Goal: Task Accomplishment & Management: Complete application form

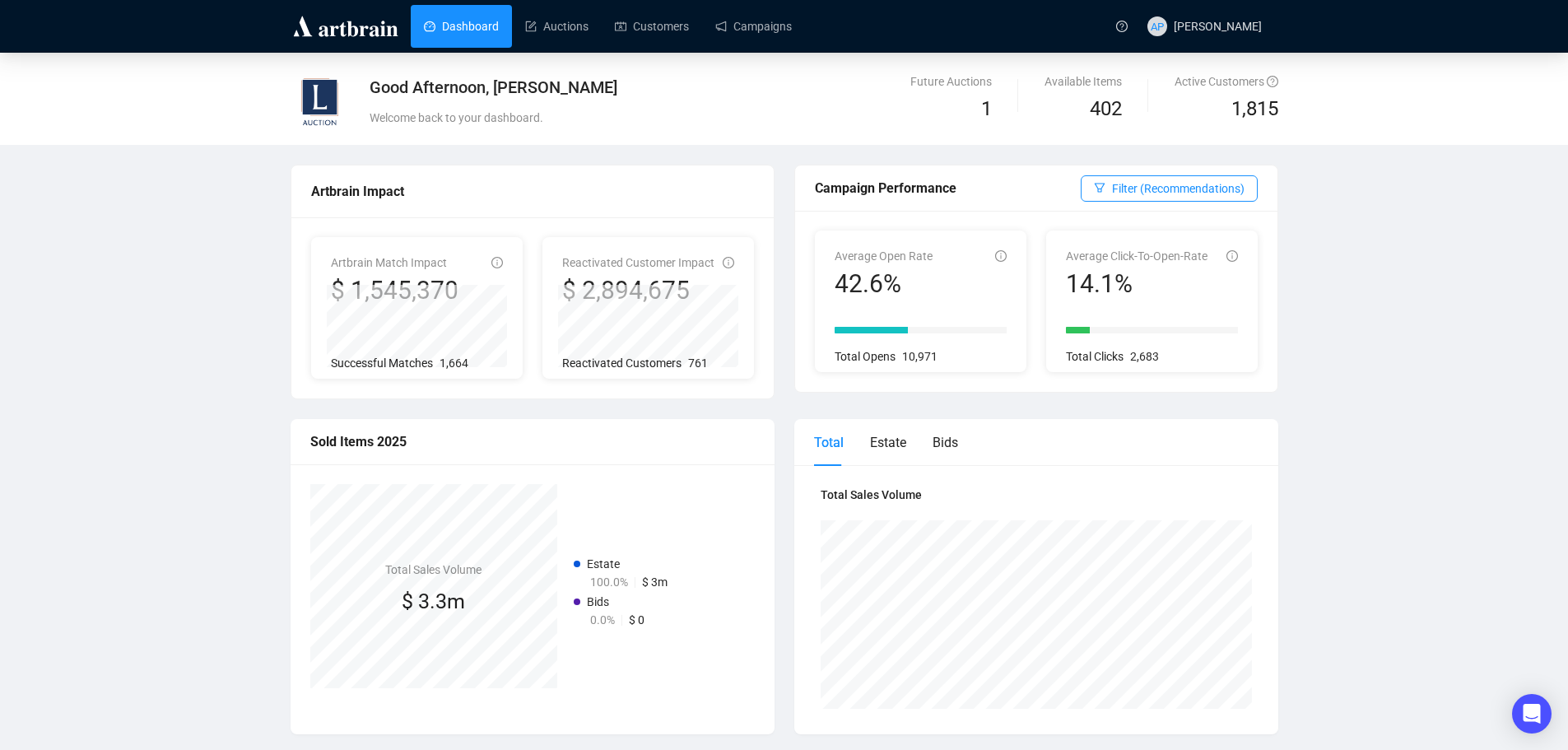
click at [109, 242] on div "Good Afternoon, [PERSON_NAME] Welcome back to your dashboard. Future Auctions 1…" at bounding box center [784, 710] width 1568 height 1316
click at [744, 45] on link "Campaigns" at bounding box center [754, 25] width 77 height 43
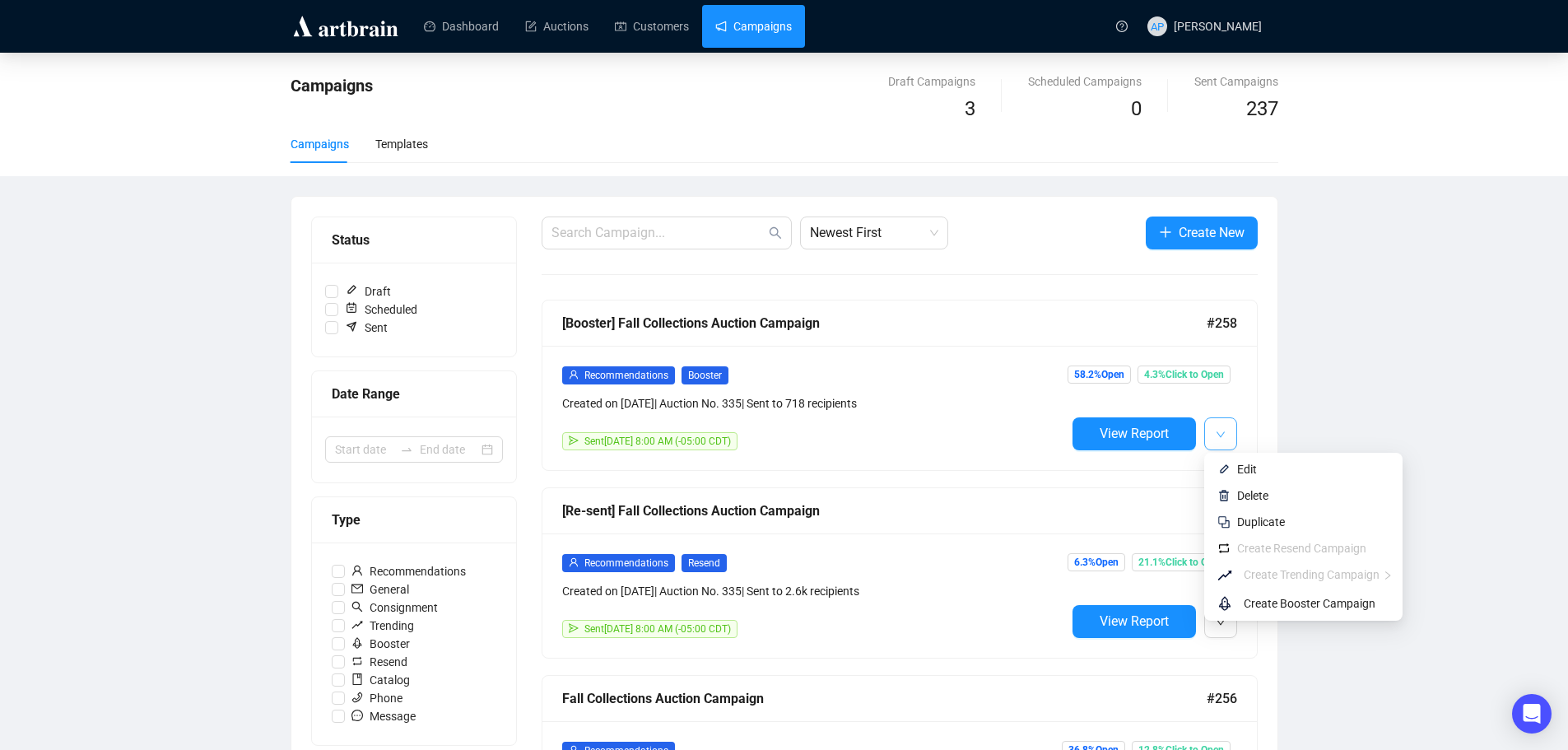
click at [1232, 441] on button "button" at bounding box center [1221, 433] width 33 height 33
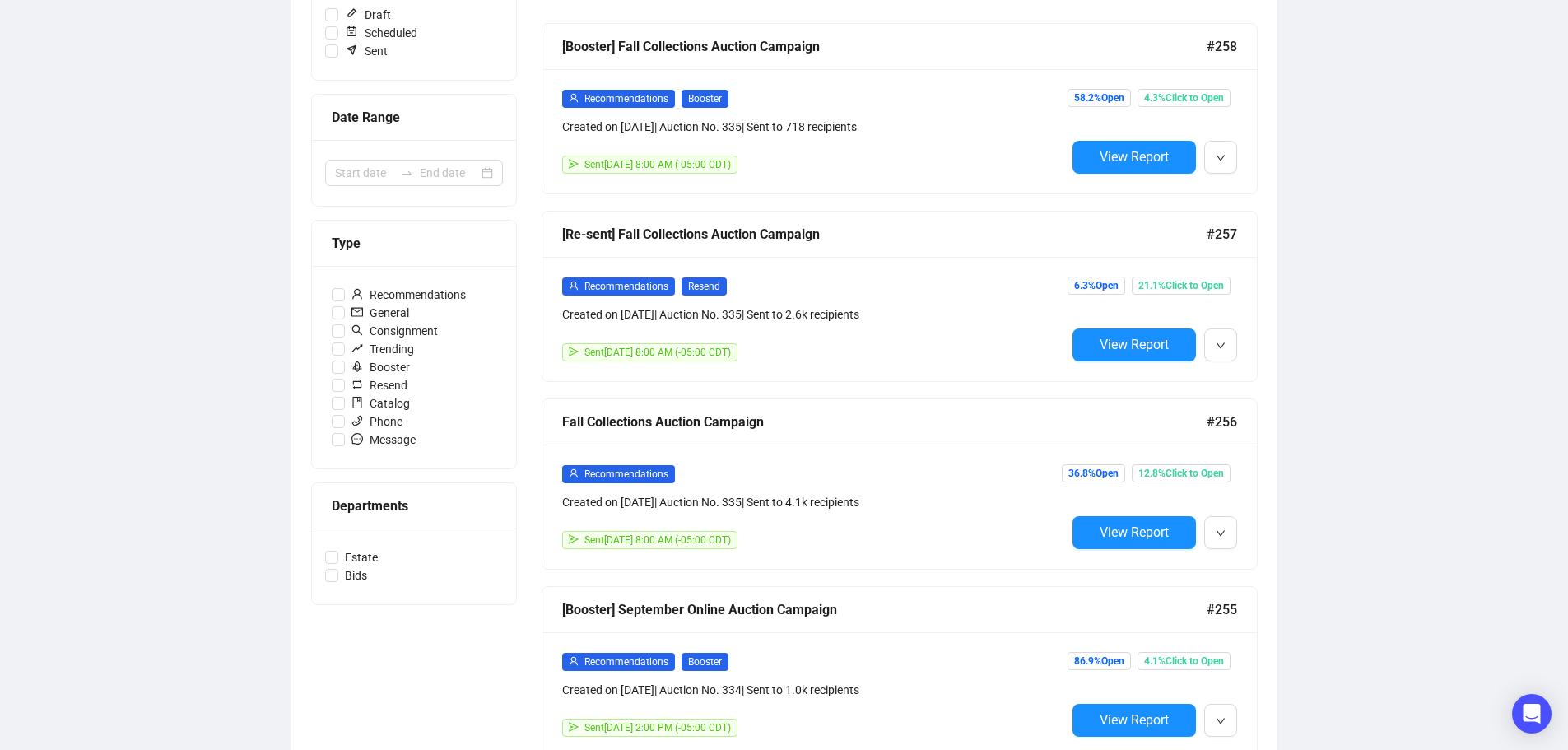
scroll to position [387, 0]
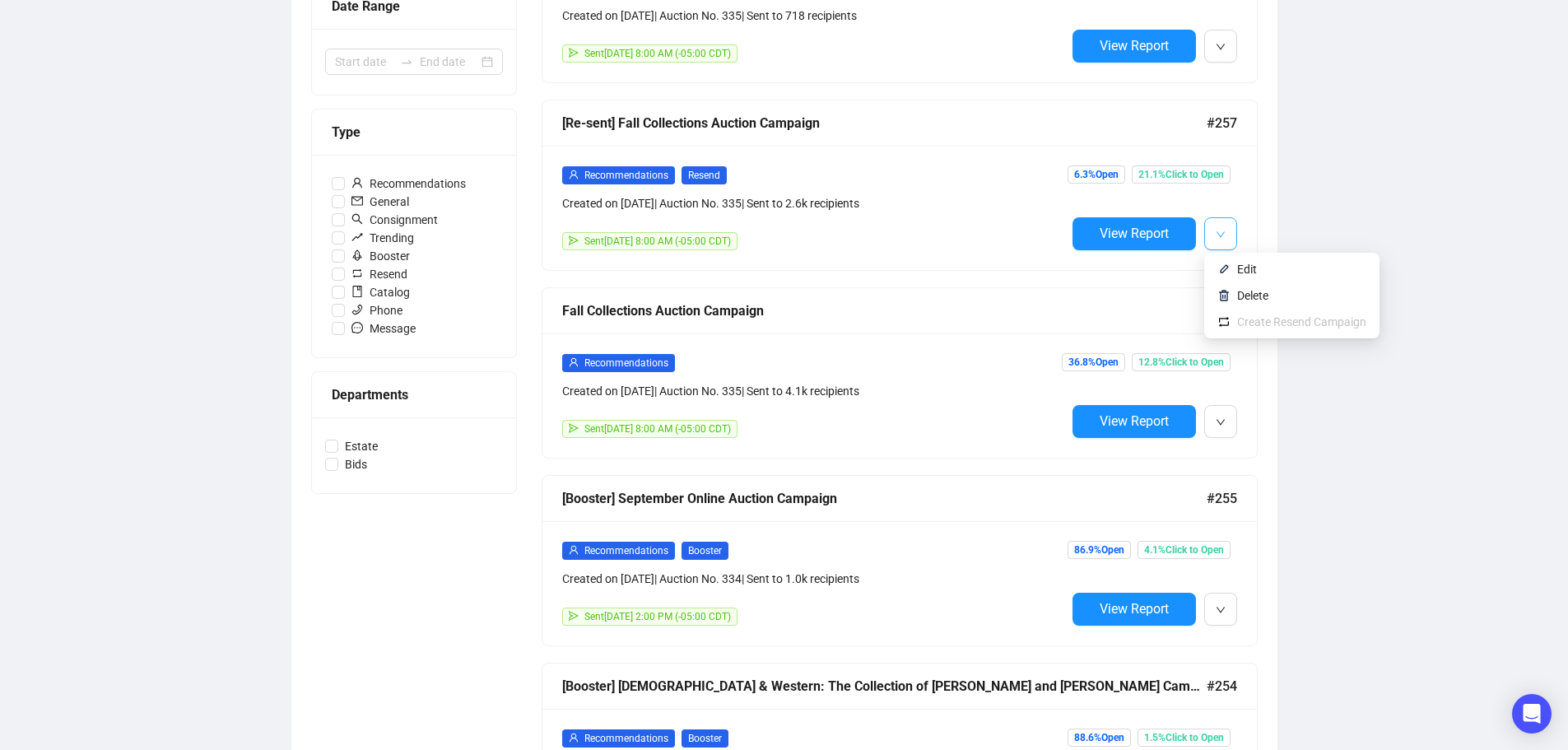
click at [1221, 239] on icon "down" at bounding box center [1221, 234] width 10 height 10
click at [1537, 223] on div "Campaigns Draft Campaigns 3 Scheduled Campaigns 0 Sent Campaigns 237 Campaigns …" at bounding box center [784, 571] width 1568 height 1811
click at [1209, 432] on button "button" at bounding box center [1221, 422] width 33 height 33
click at [1497, 183] on div "Campaigns Draft Campaigns 3 Scheduled Campaigns 0 Sent Campaigns 237 Campaigns …" at bounding box center [784, 571] width 1568 height 1811
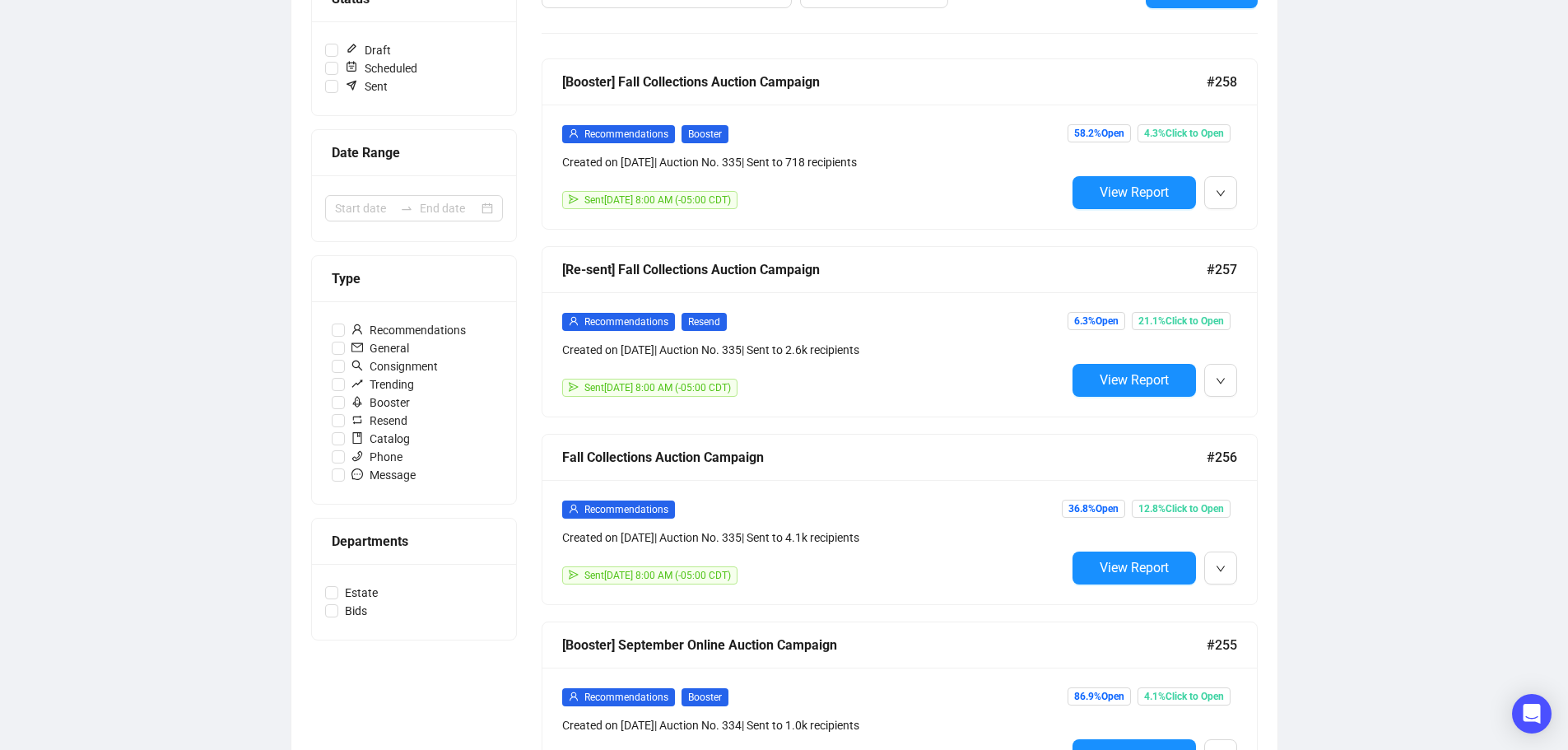
scroll to position [235, 0]
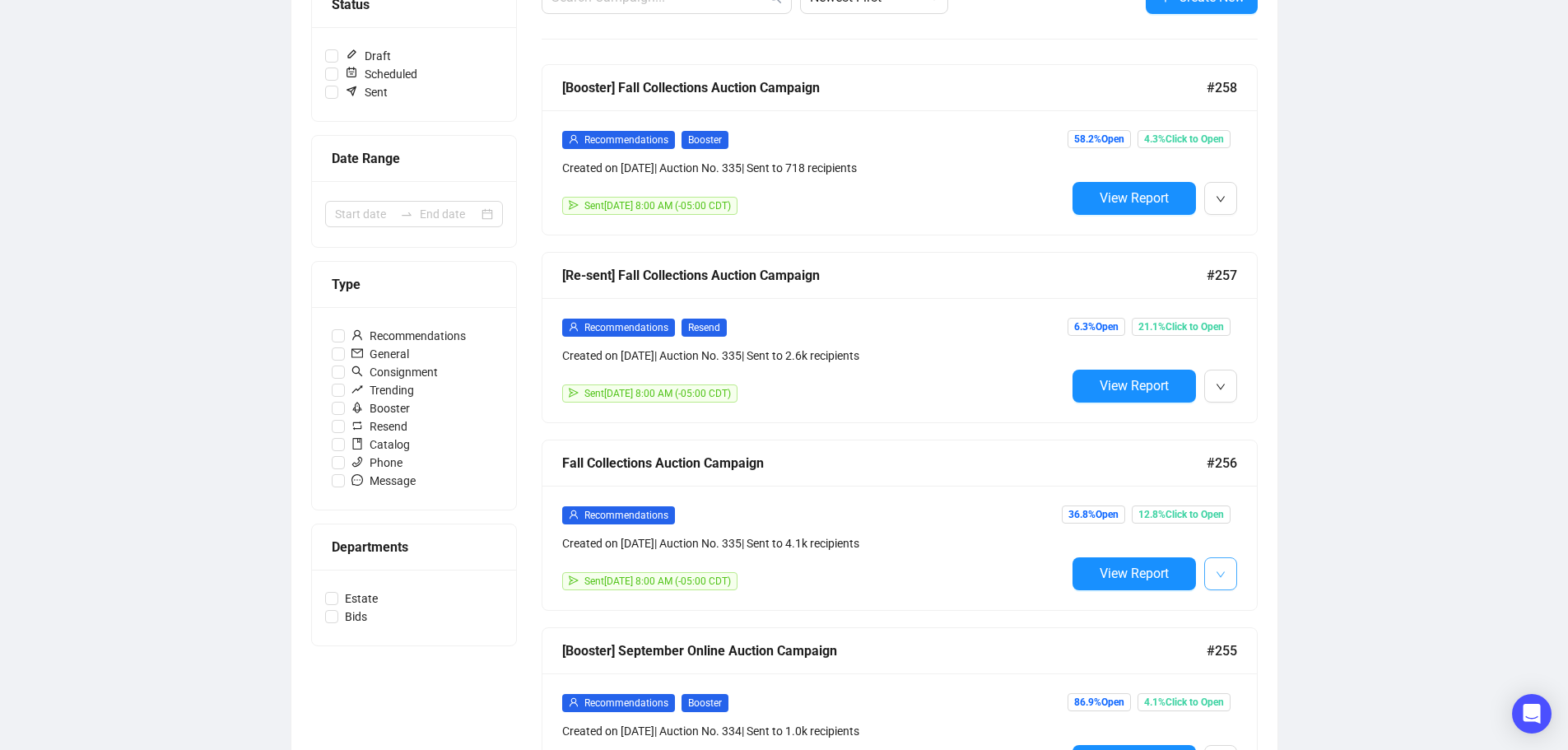
click at [1224, 560] on button "button" at bounding box center [1221, 574] width 33 height 33
drag, startPoint x: 141, startPoint y: 274, endPoint x: 911, endPoint y: 298, distance: 770.4
click at [911, 298] on div "Recommendations Resend Created on [DATE] | Auction No. 335 | Sent to 2.6k recip…" at bounding box center [900, 359] width 715 height 124
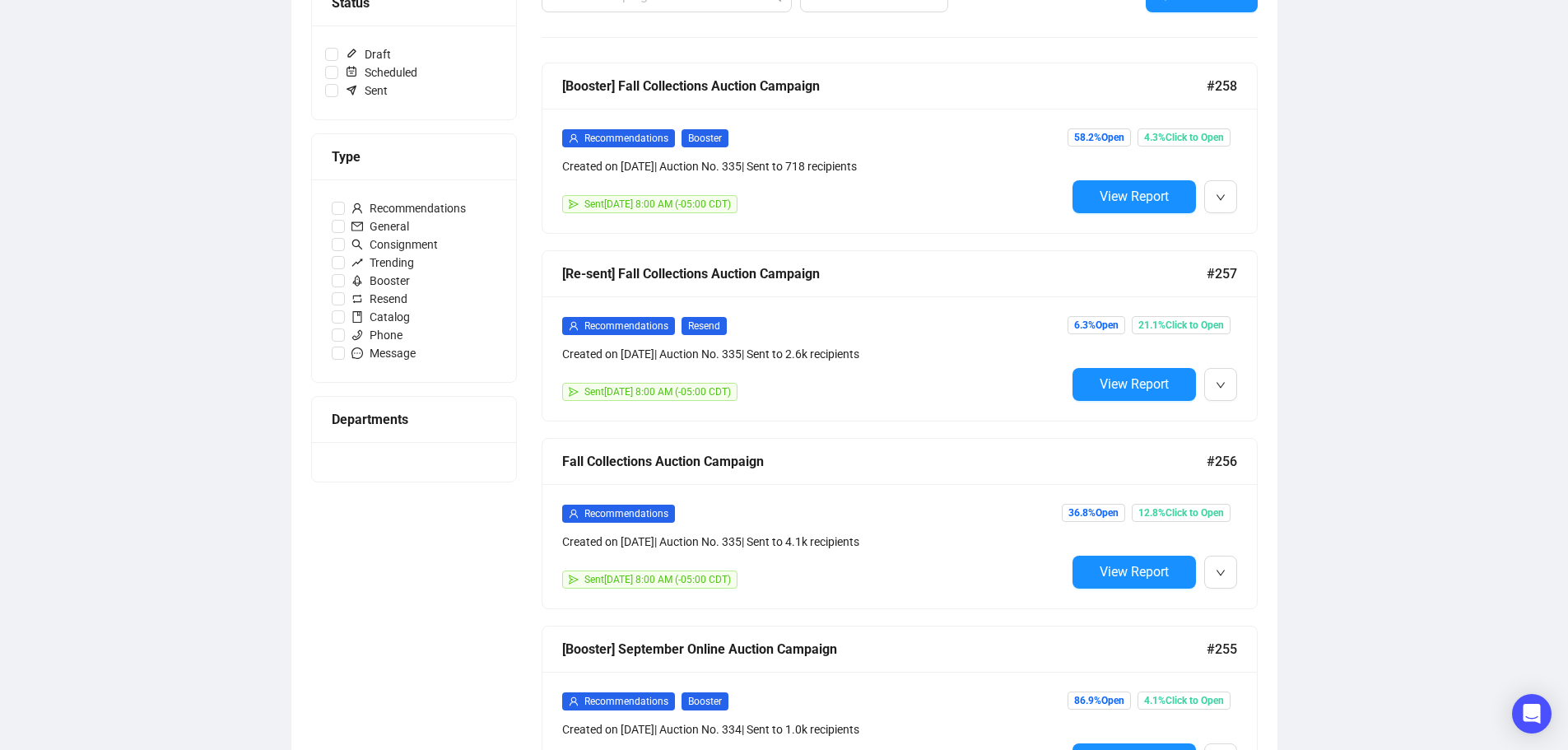
scroll to position [237, 0]
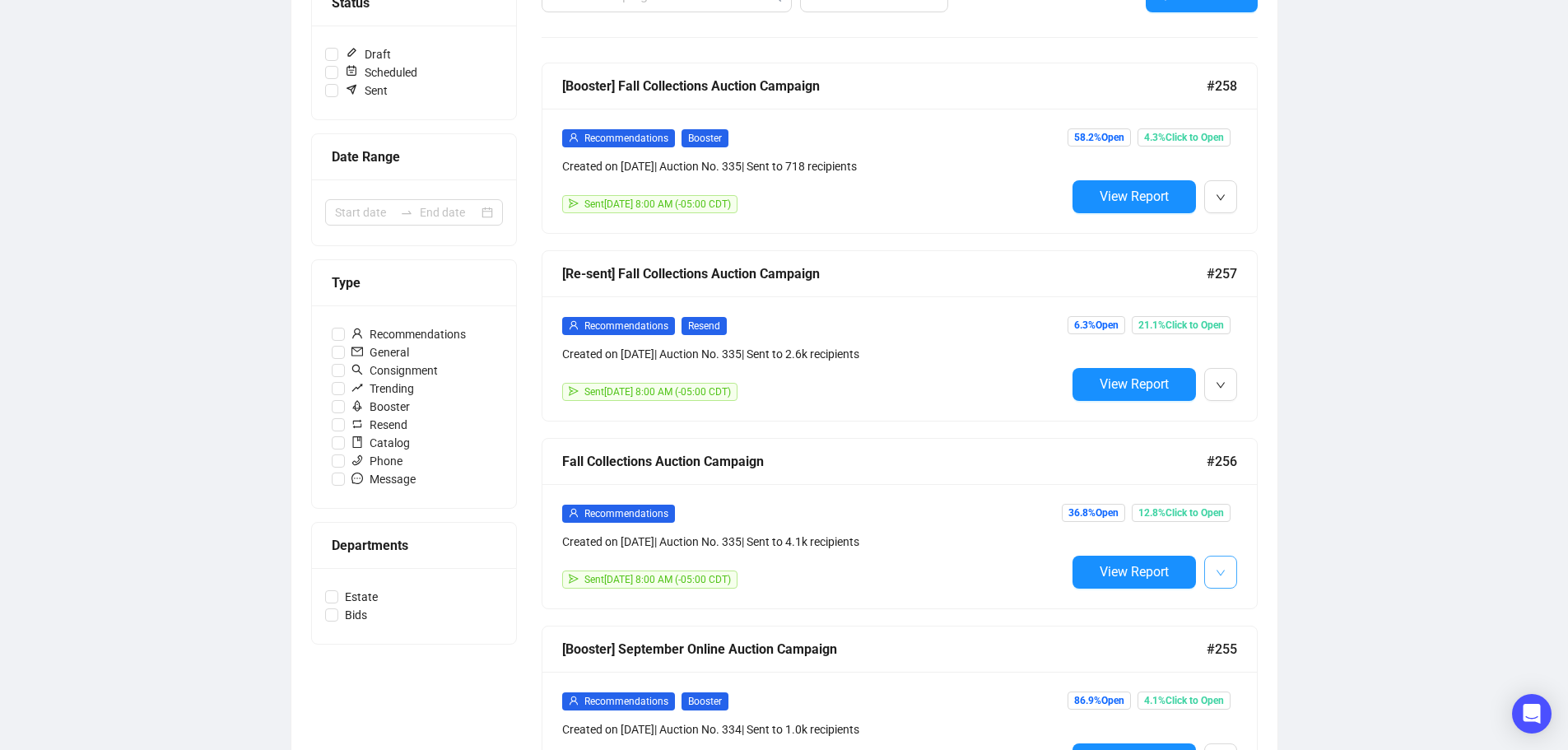
drag, startPoint x: 186, startPoint y: 359, endPoint x: 1205, endPoint y: 557, distance: 1038.1
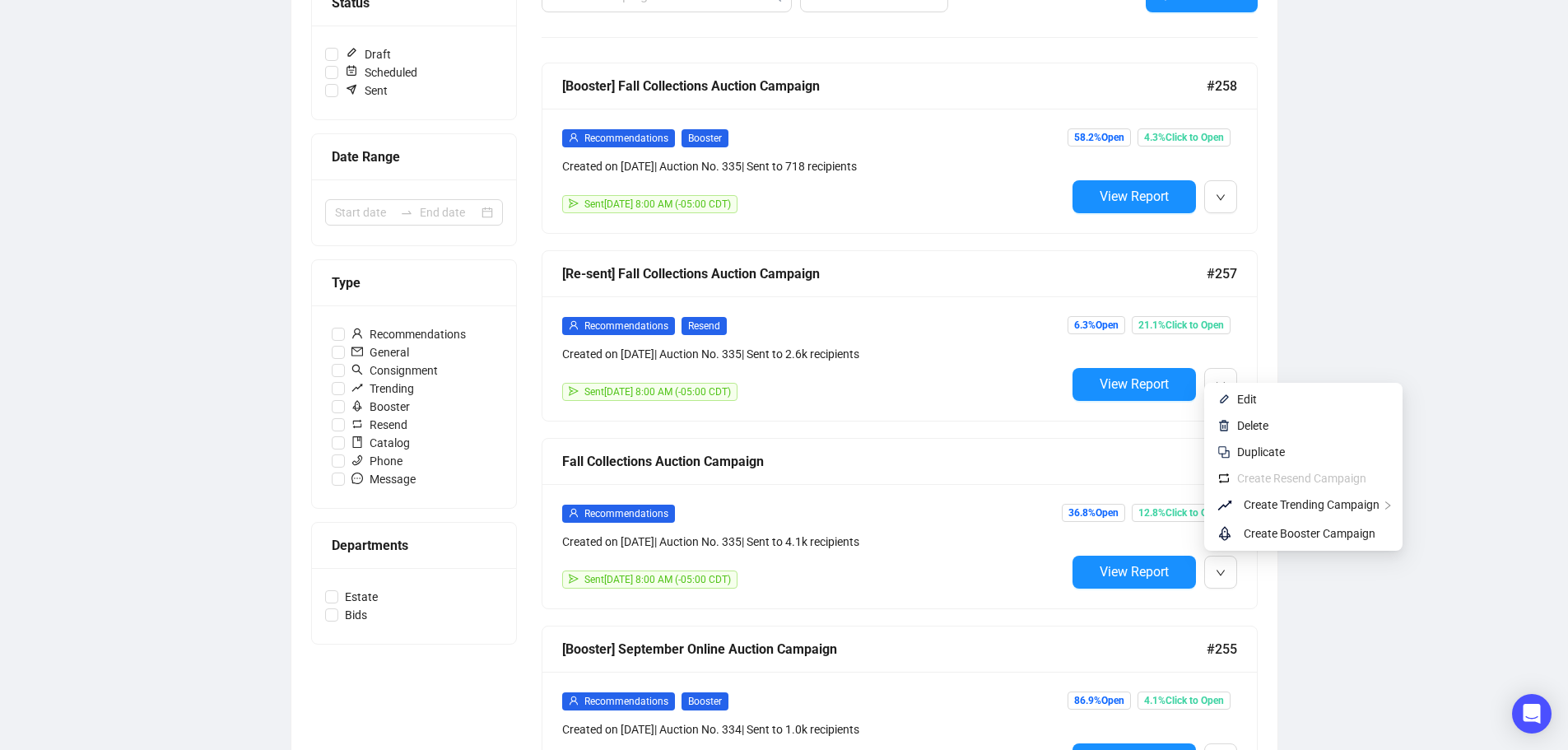
drag, startPoint x: 1205, startPoint y: 557, endPoint x: 946, endPoint y: 536, distance: 259.8
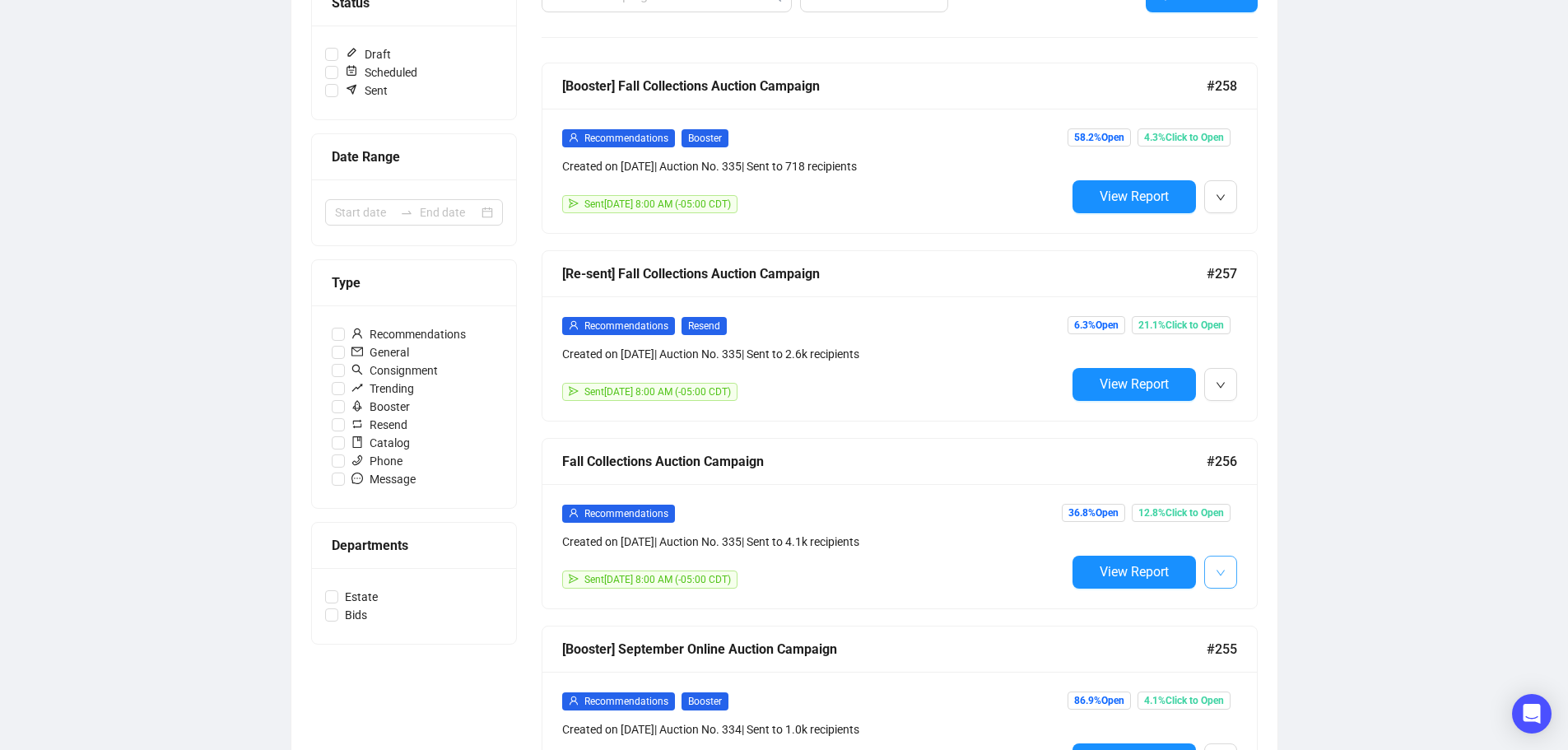
drag, startPoint x: 946, startPoint y: 536, endPoint x: 1227, endPoint y: 570, distance: 283.0
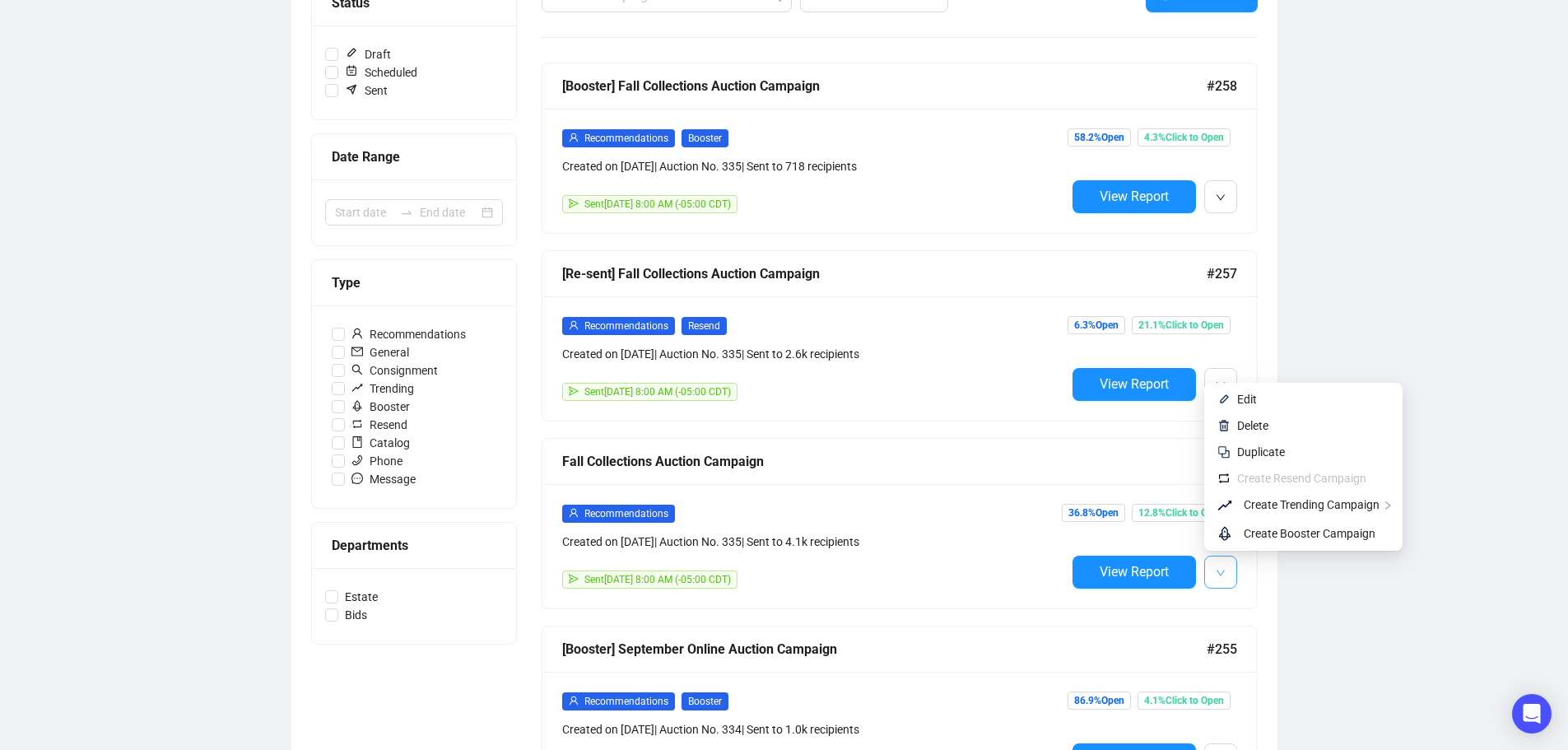
drag, startPoint x: 1227, startPoint y: 570, endPoint x: 1205, endPoint y: 580, distance: 24.2
click at [1205, 580] on button "button" at bounding box center [1221, 572] width 33 height 33
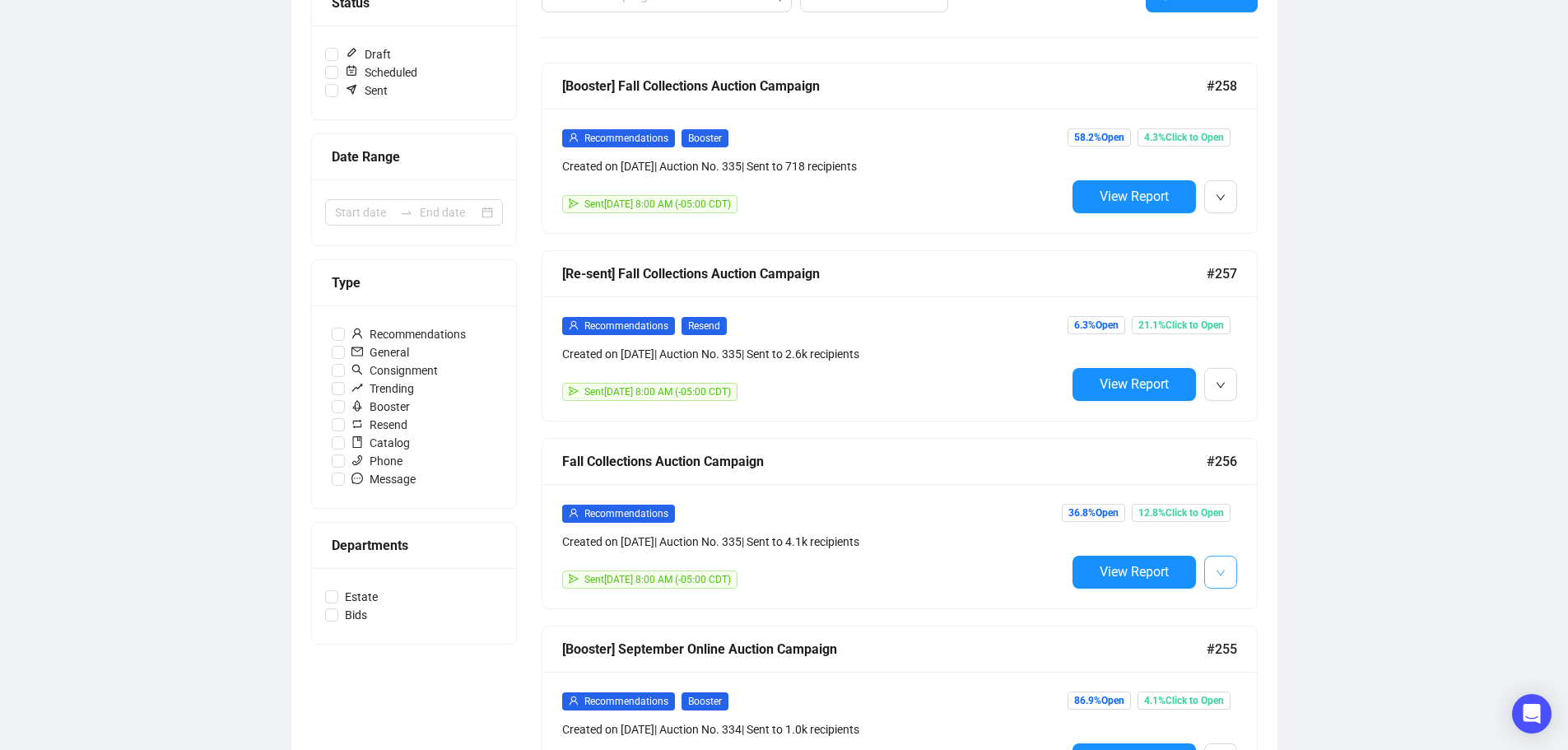
click at [1230, 579] on button "button" at bounding box center [1221, 572] width 33 height 33
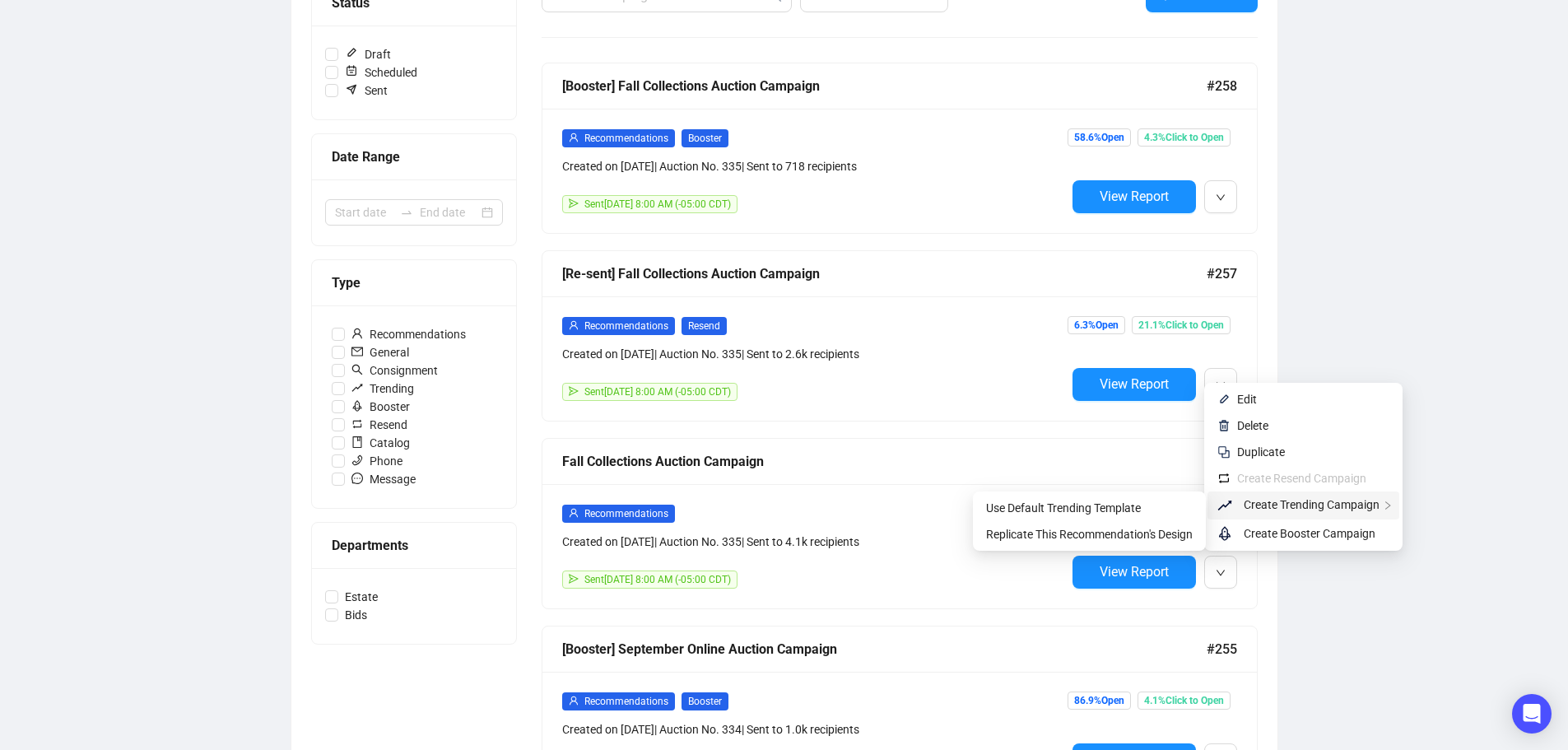
drag, startPoint x: 1316, startPoint y: 512, endPoint x: 1363, endPoint y: 511, distance: 47.0
click at [1363, 511] on span "Create Trending Campaign" at bounding box center [1312, 504] width 136 height 14
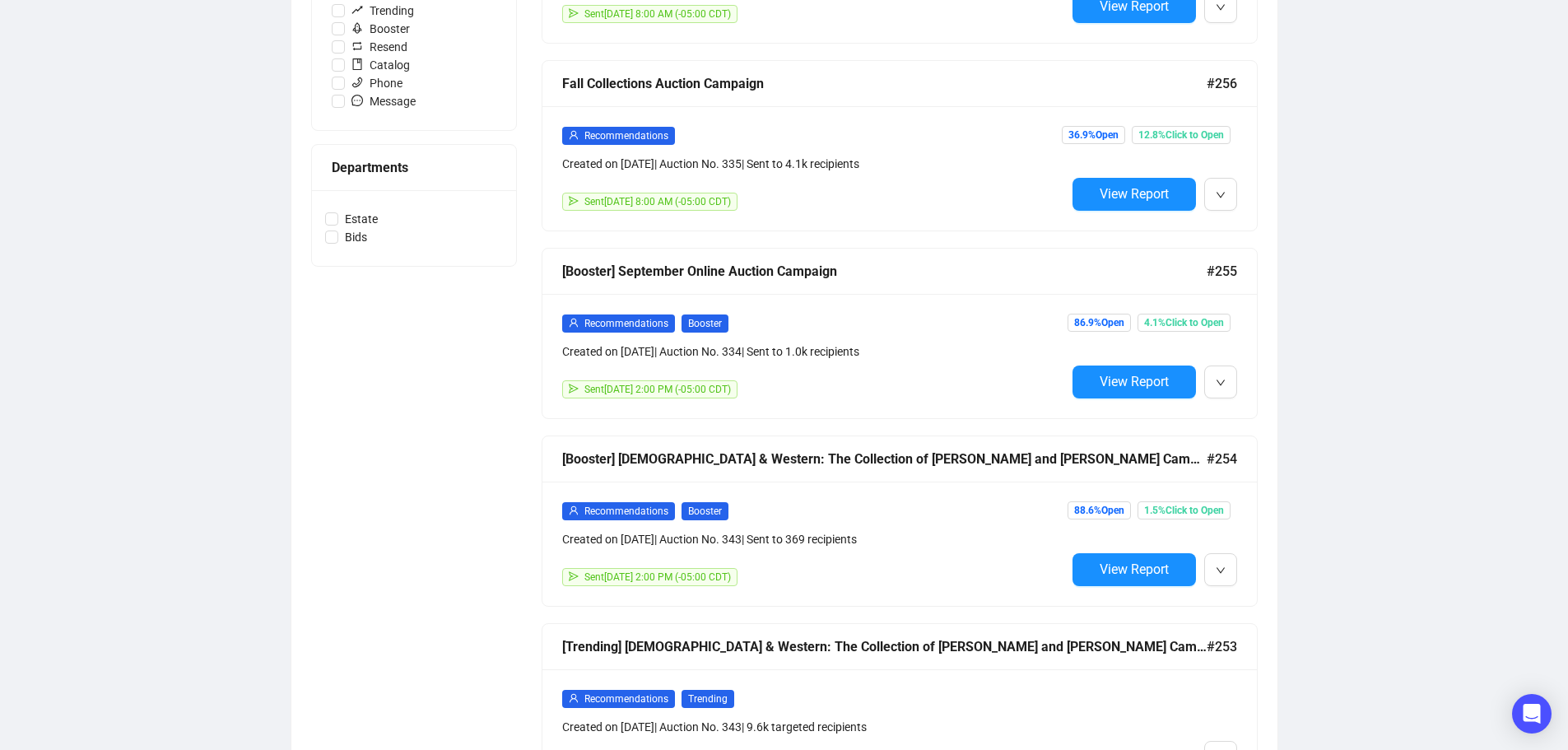
scroll to position [338, 0]
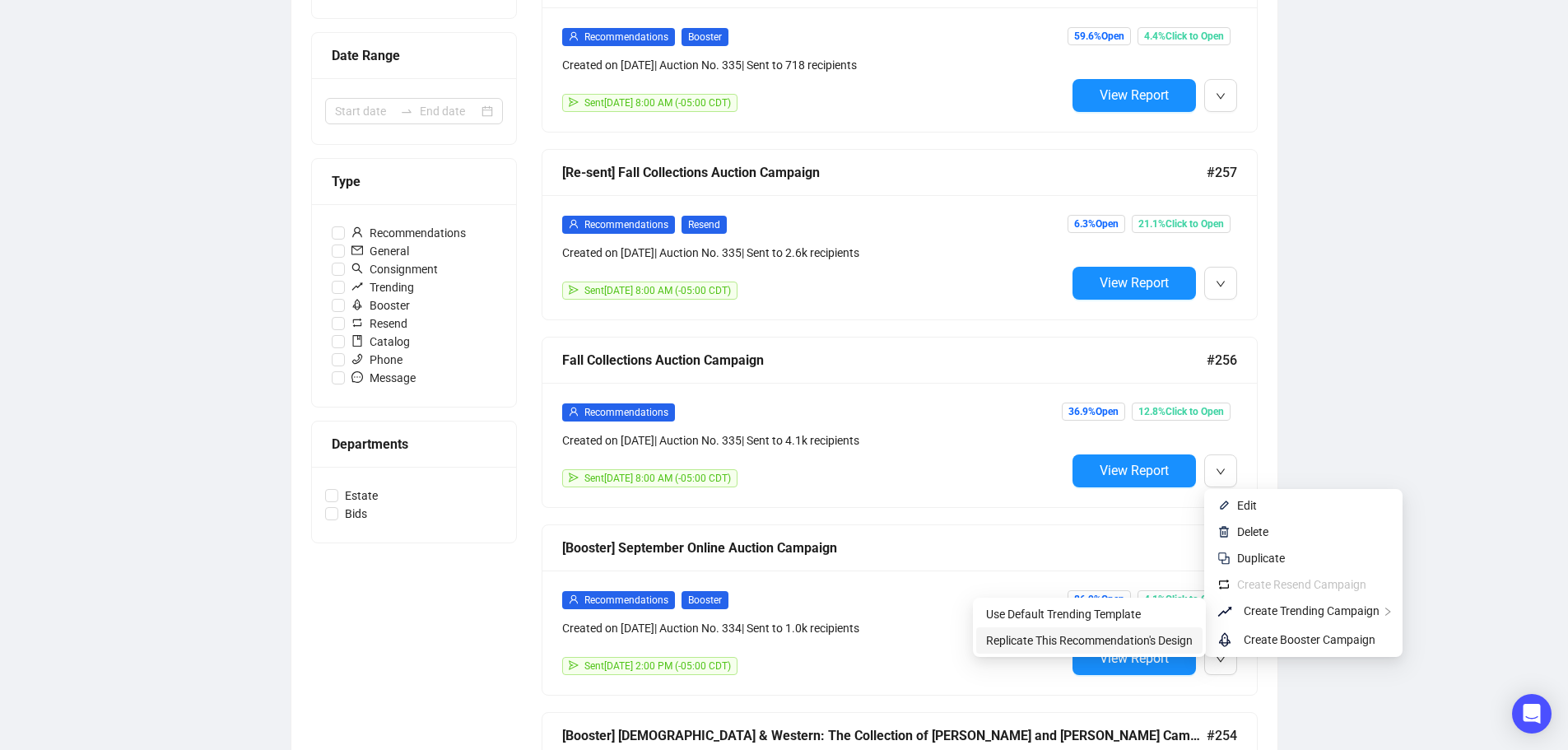
click at [1170, 641] on span "Replicate This Recommendation's Design" at bounding box center [1089, 641] width 206 height 14
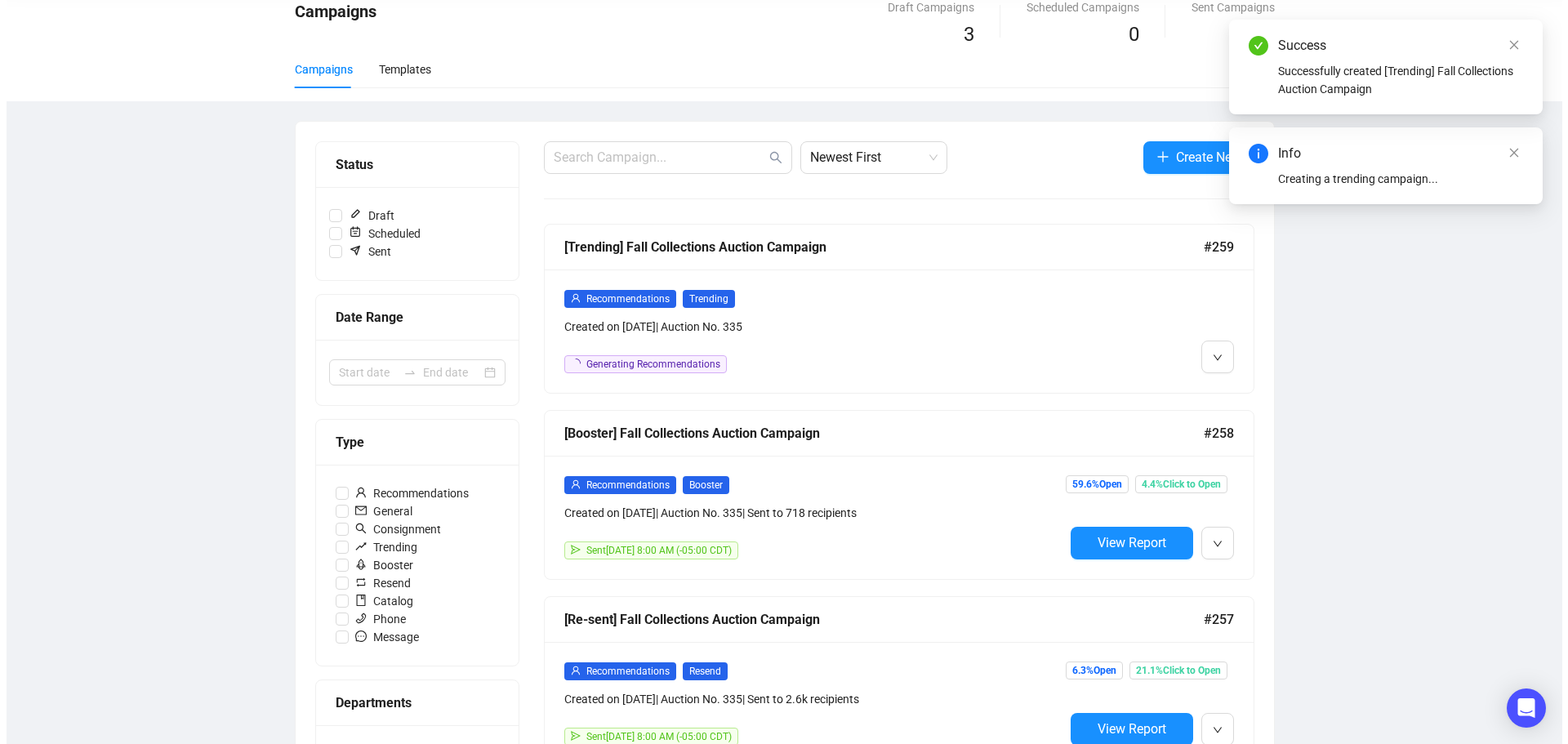
scroll to position [0, 0]
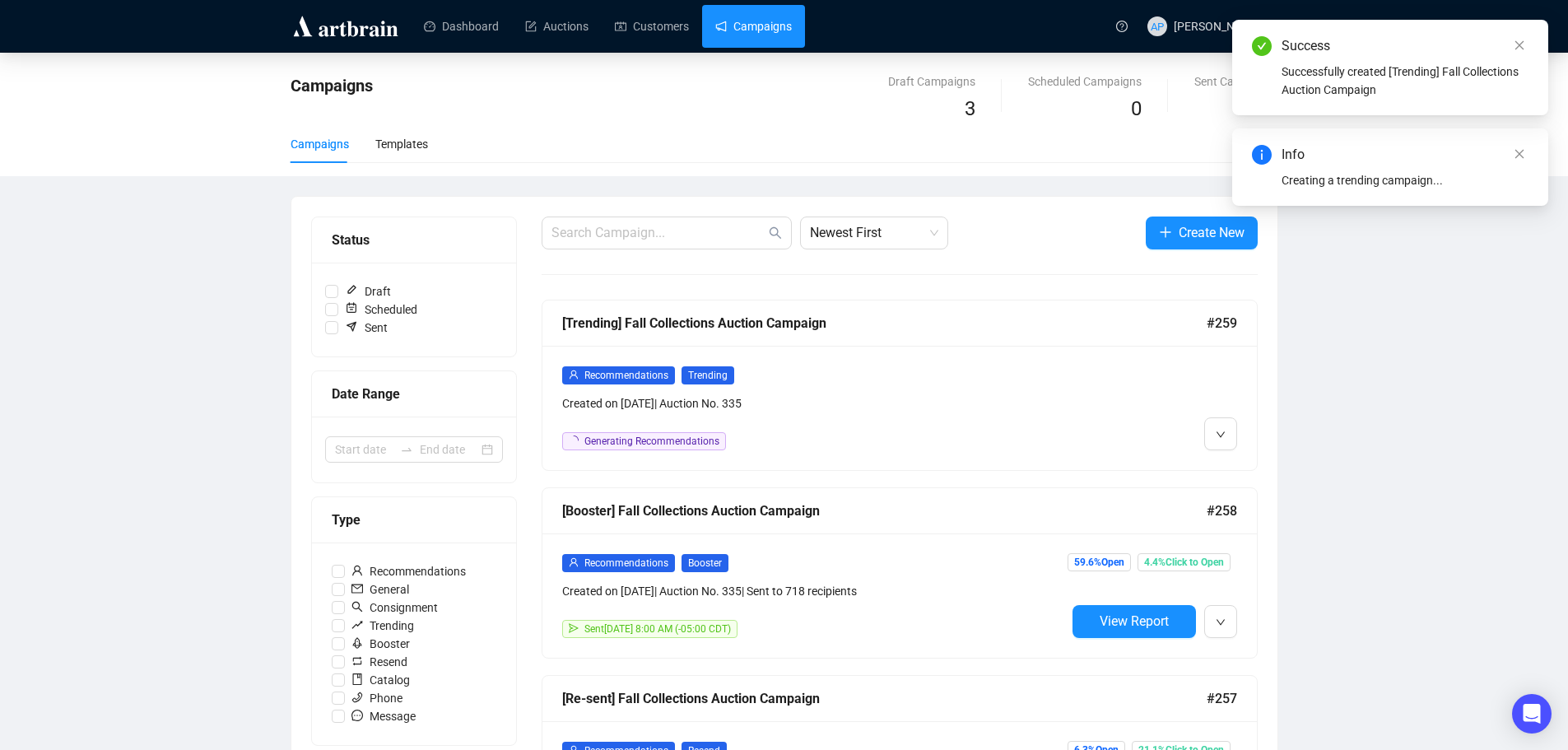
click at [897, 415] on div "Recommendations Trending Created on [DATE] | Auction No. 335 Generating Recomme…" at bounding box center [813, 408] width 504 height 85
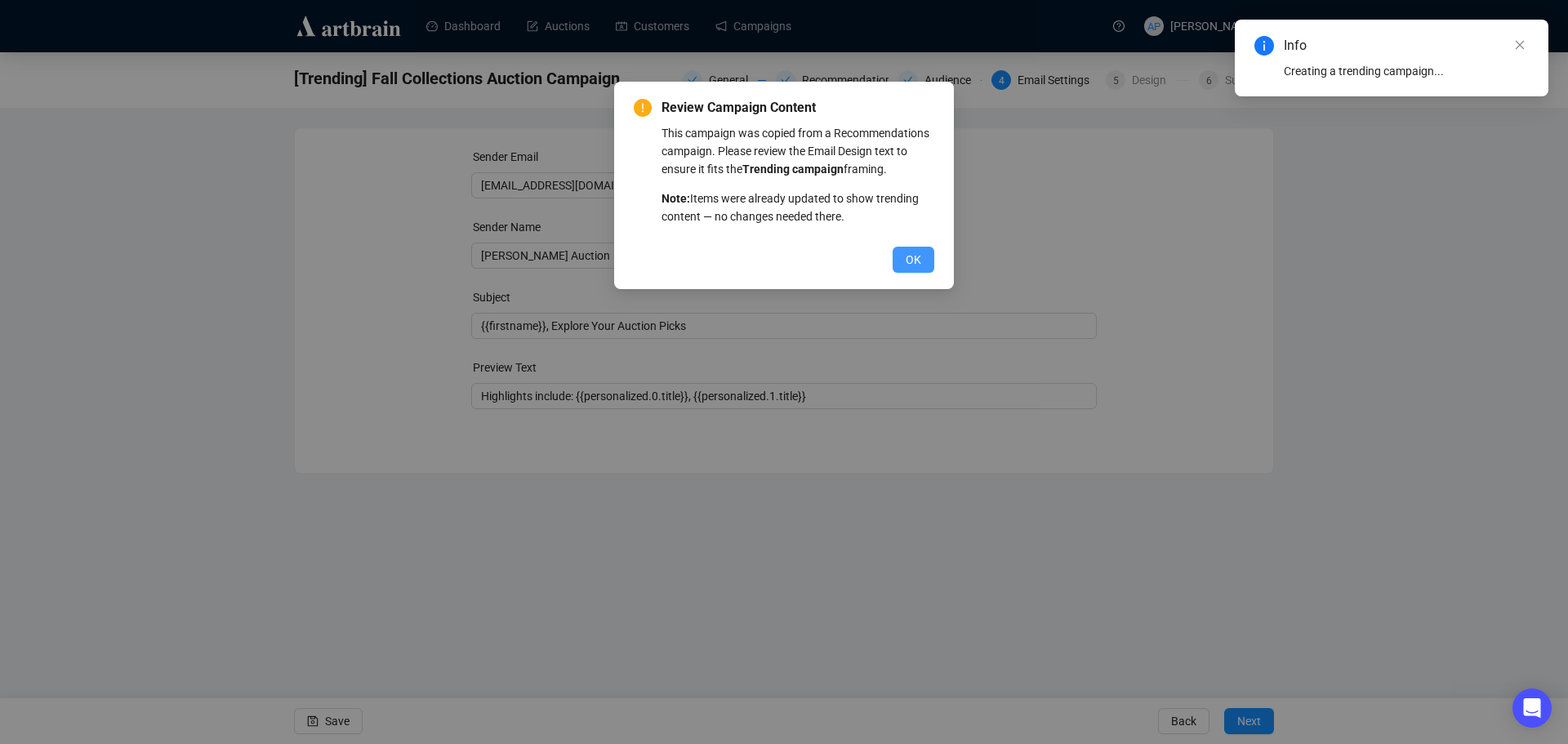
click at [897, 258] on button "OK" at bounding box center [913, 259] width 41 height 26
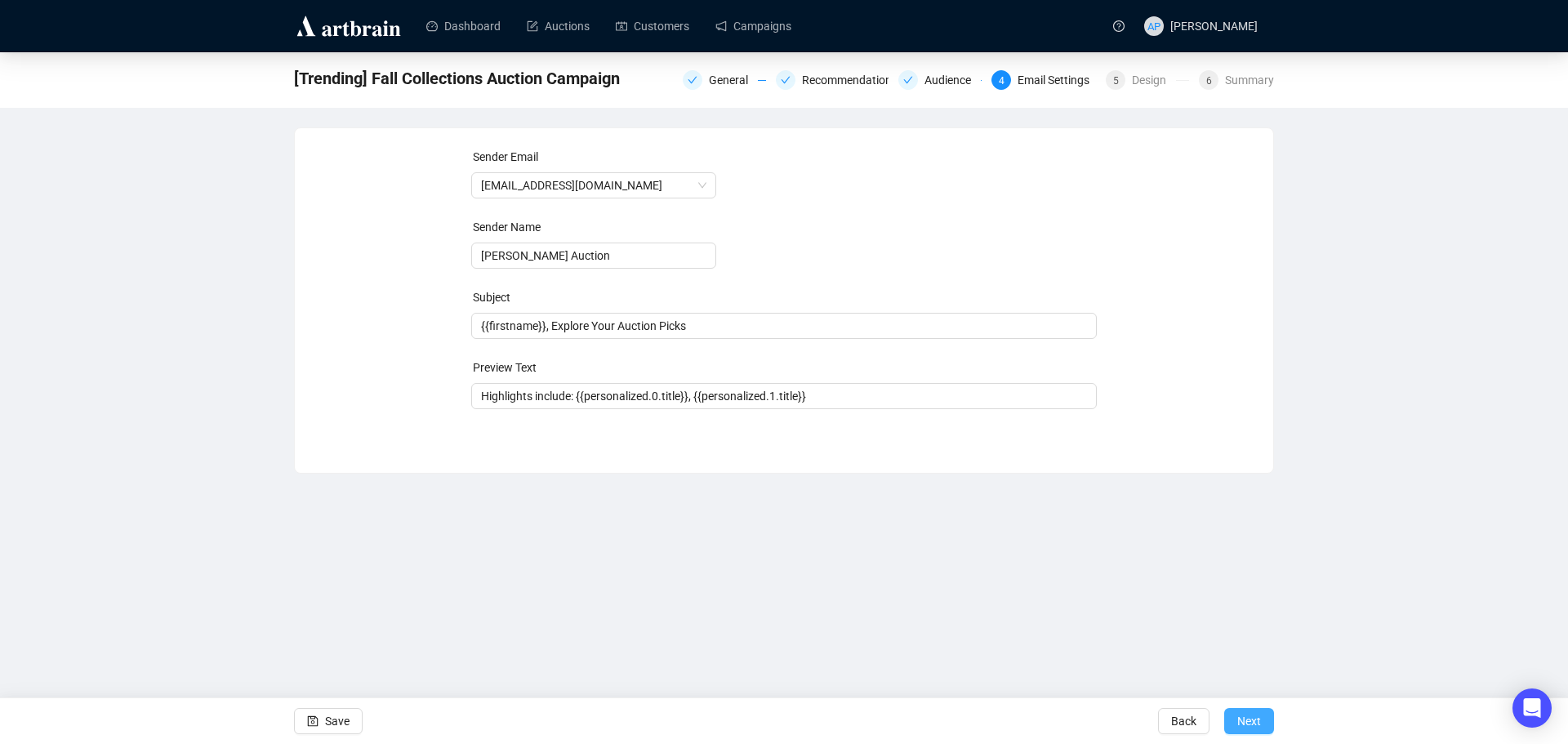
click at [1258, 729] on span "Next" at bounding box center [1248, 721] width 23 height 46
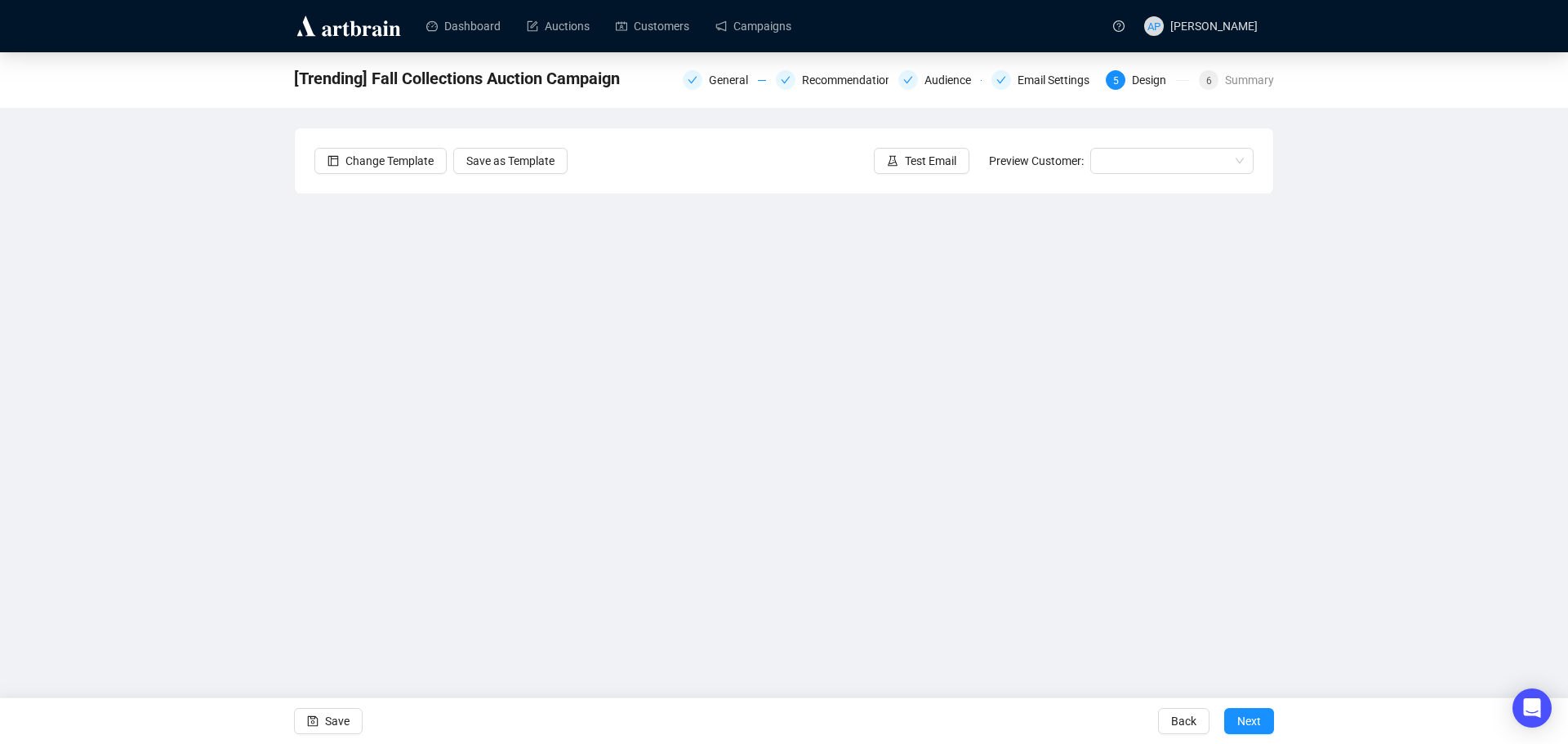
drag, startPoint x: 1242, startPoint y: 722, endPoint x: 756, endPoint y: 171, distance: 734.7
click at [756, 171] on form "Change Template Save as Template Test Email Preview Customer: Save Back Next" at bounding box center [784, 391] width 980 height 529
click at [932, 168] on span "Test Email" at bounding box center [930, 161] width 51 height 18
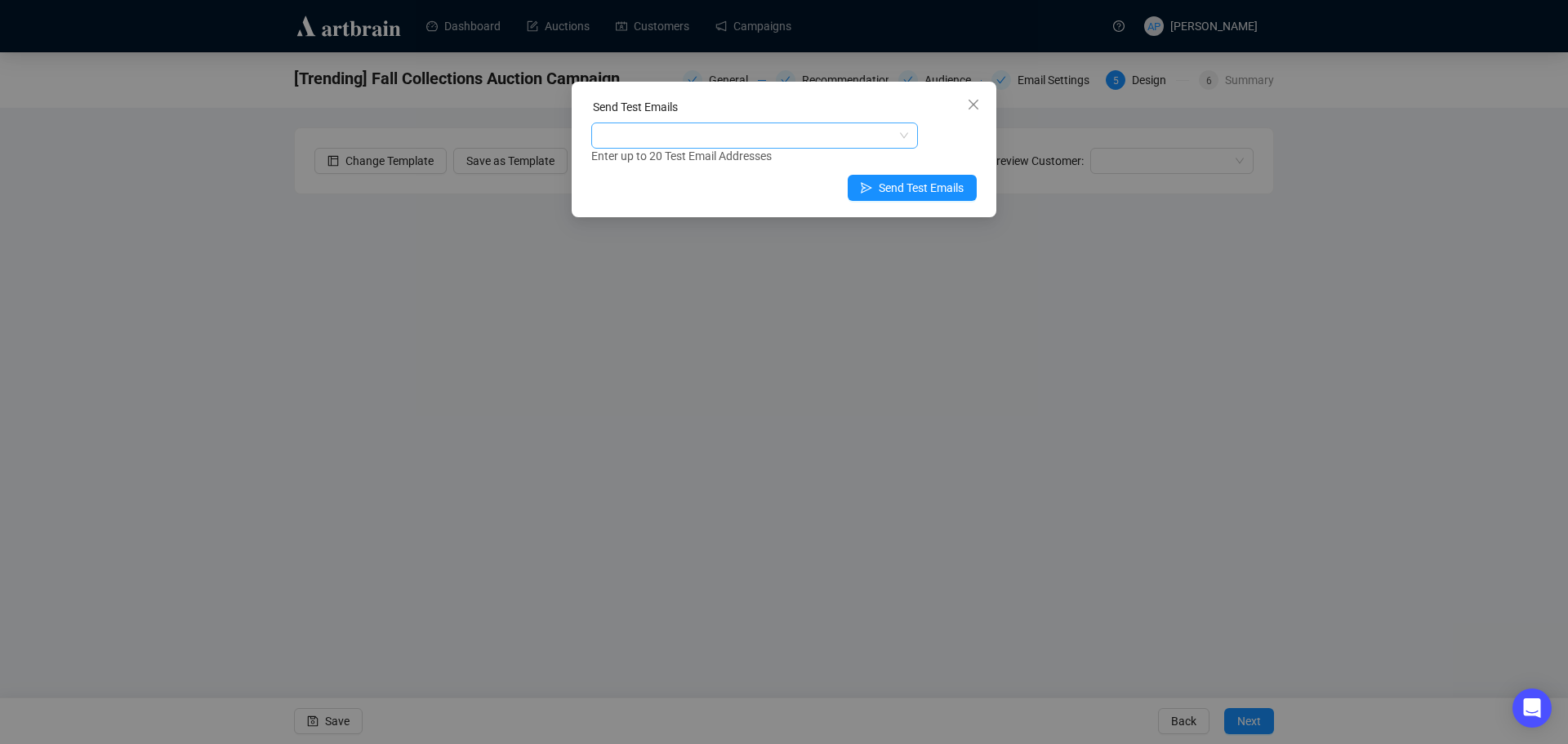
click at [895, 146] on div at bounding box center [746, 135] width 303 height 22
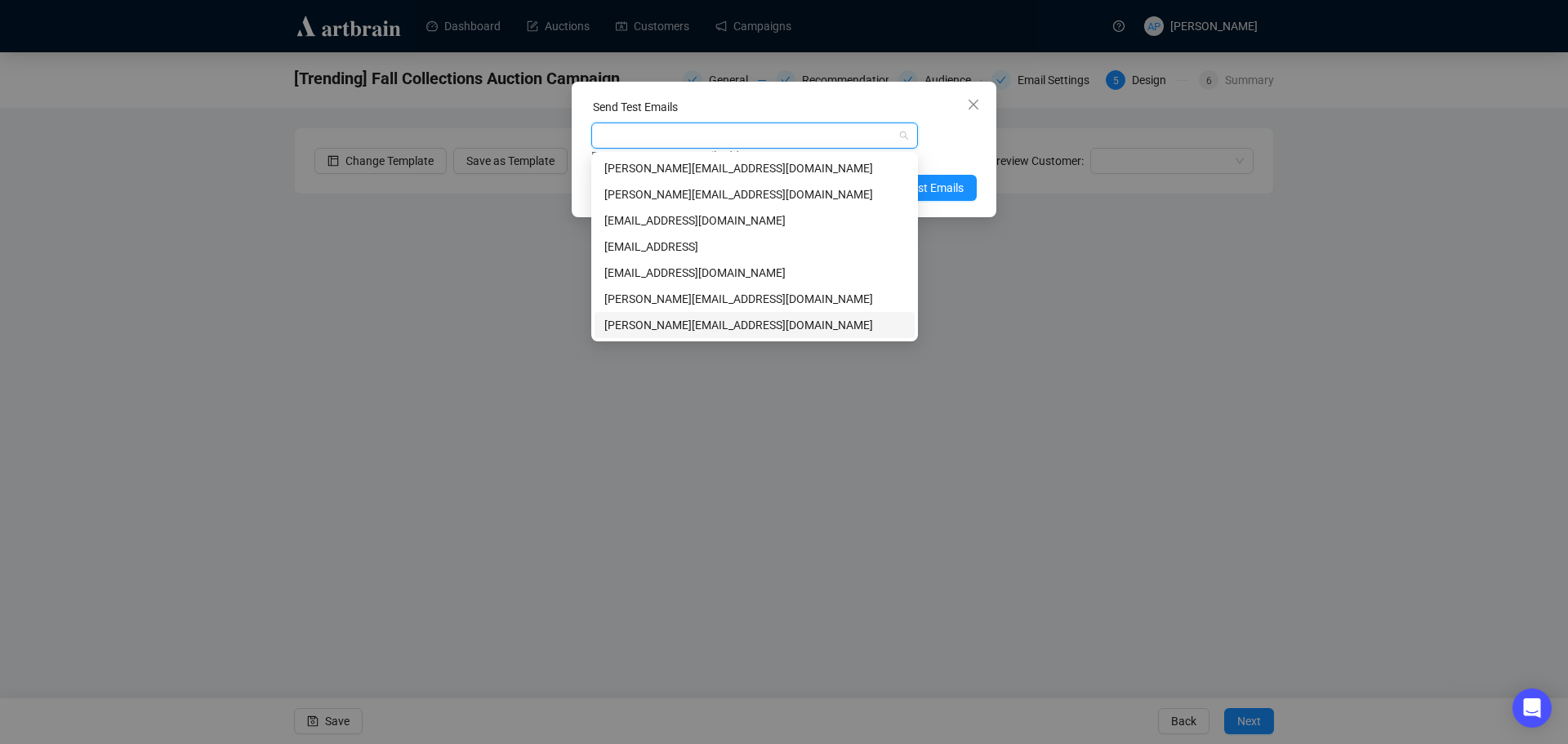
click at [792, 324] on div "[PERSON_NAME][EMAIL_ADDRESS][DOMAIN_NAME]" at bounding box center [754, 325] width 301 height 18
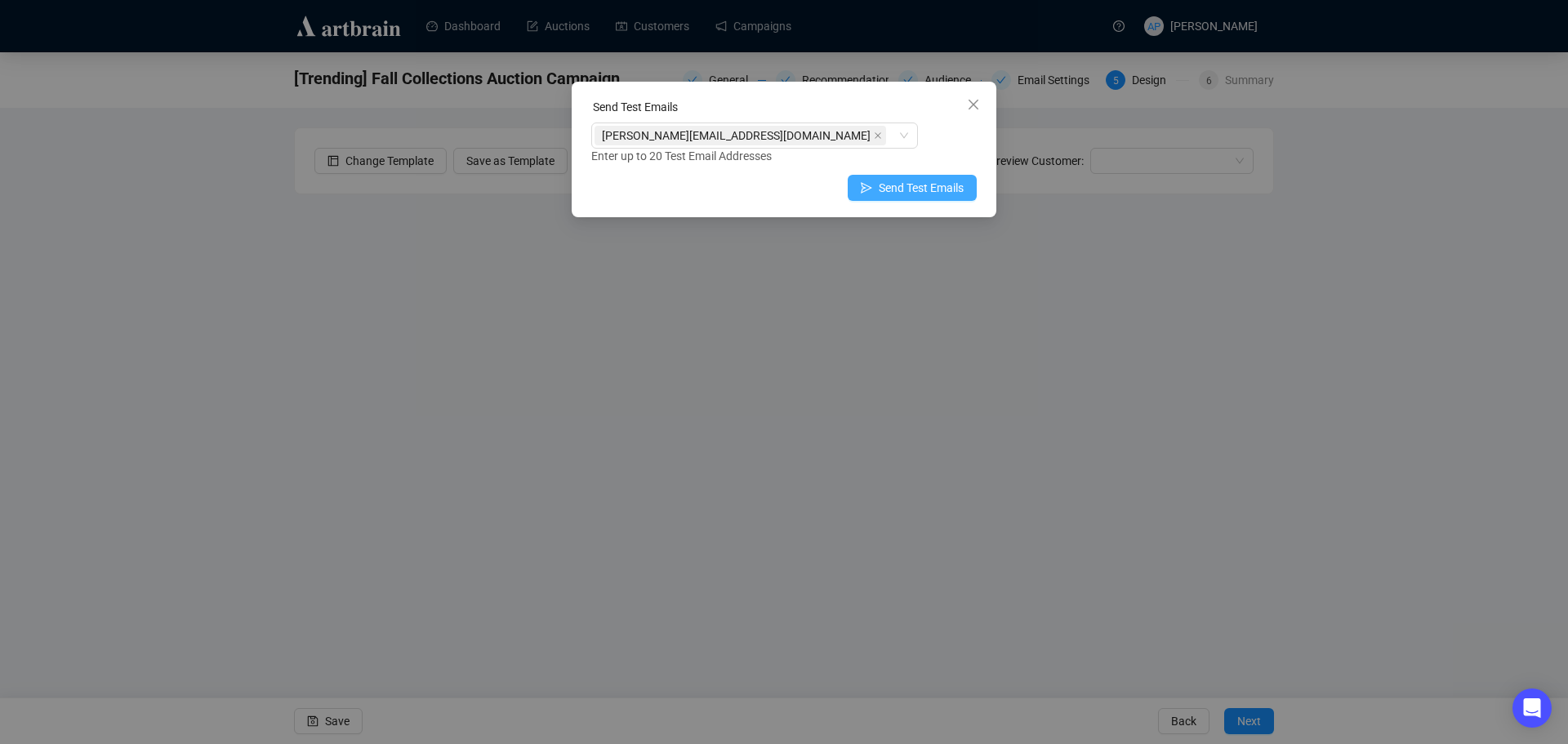
click at [944, 182] on span "Send Test Emails" at bounding box center [921, 188] width 85 height 18
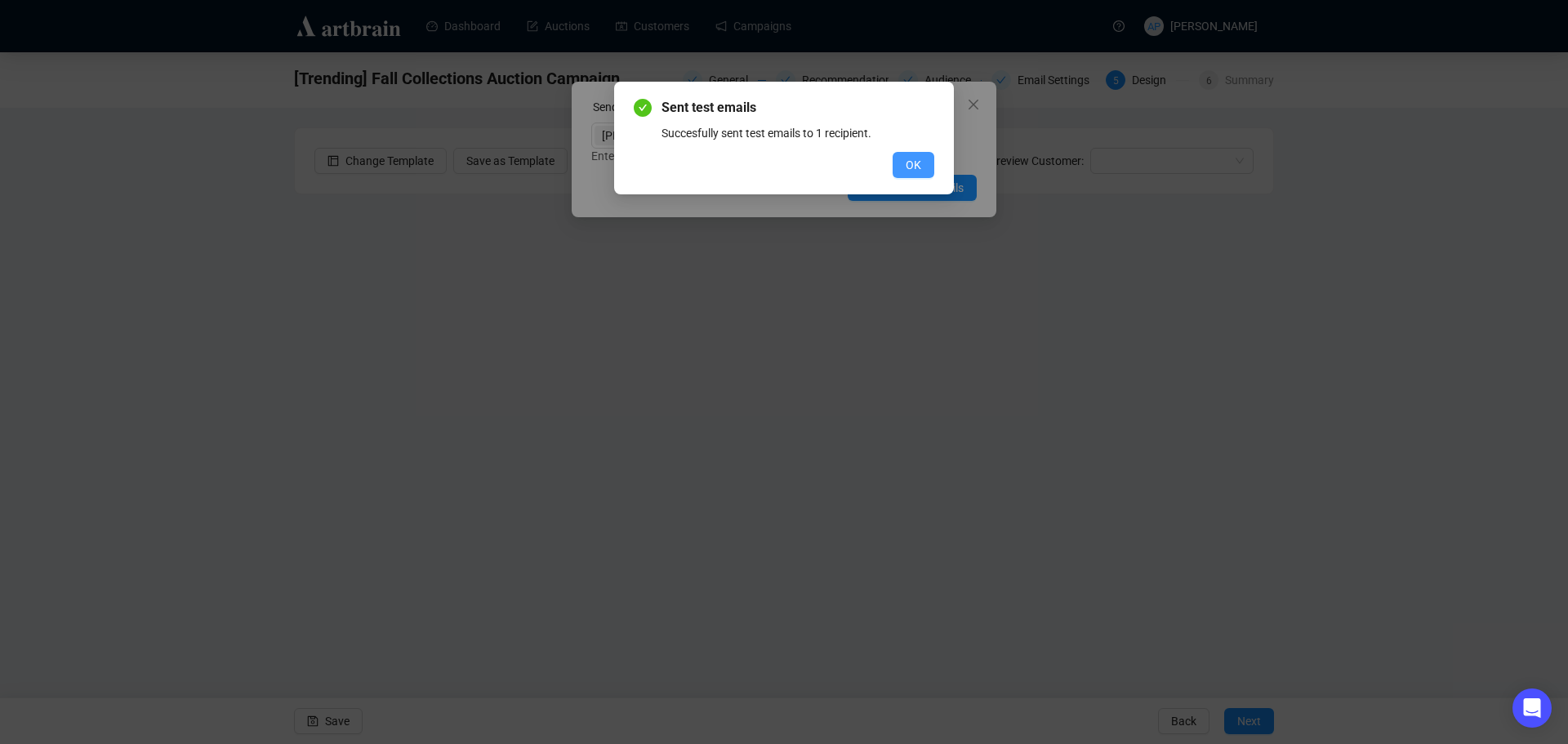
click at [918, 155] on button "OK" at bounding box center [913, 164] width 41 height 26
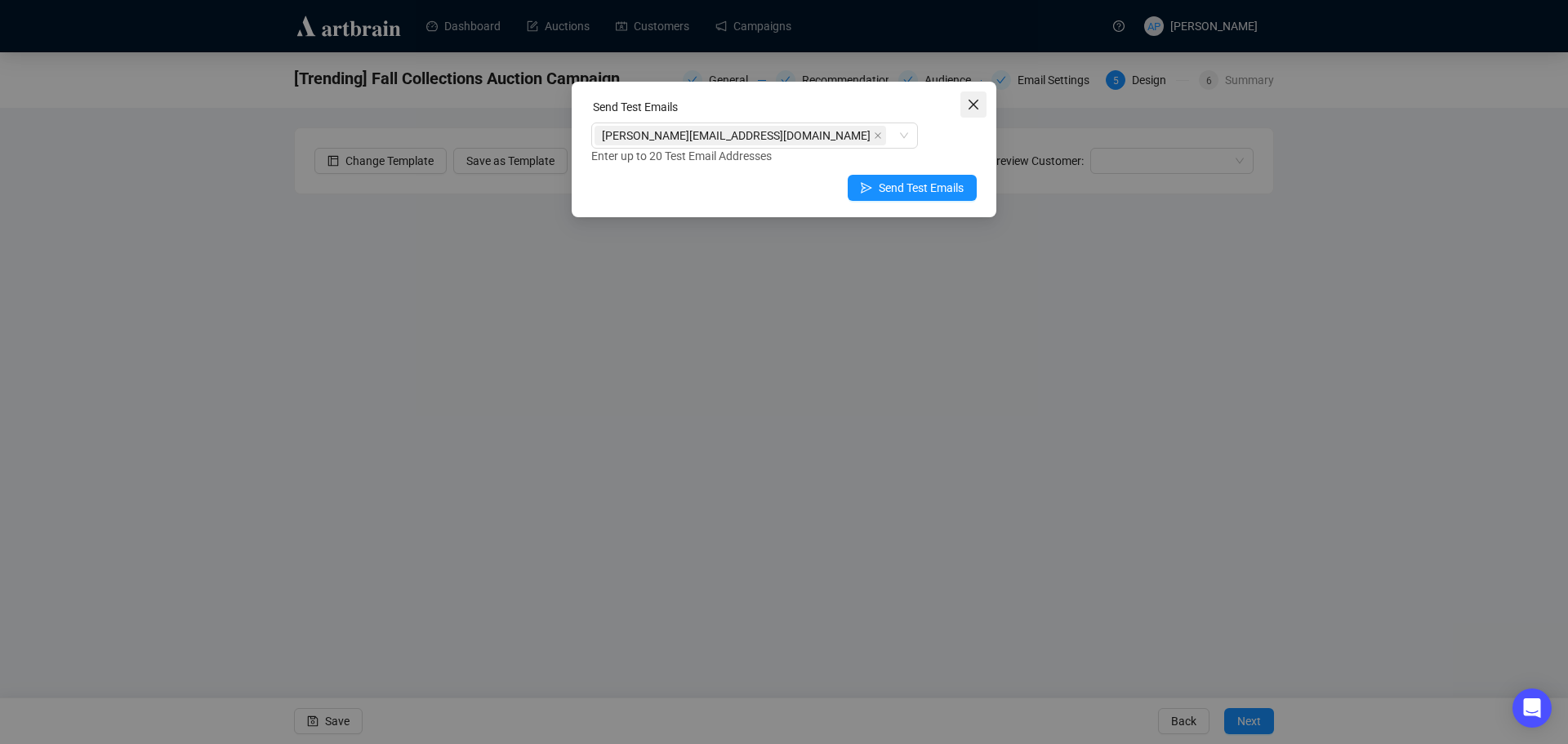
click at [982, 101] on span "Close" at bounding box center [973, 104] width 26 height 13
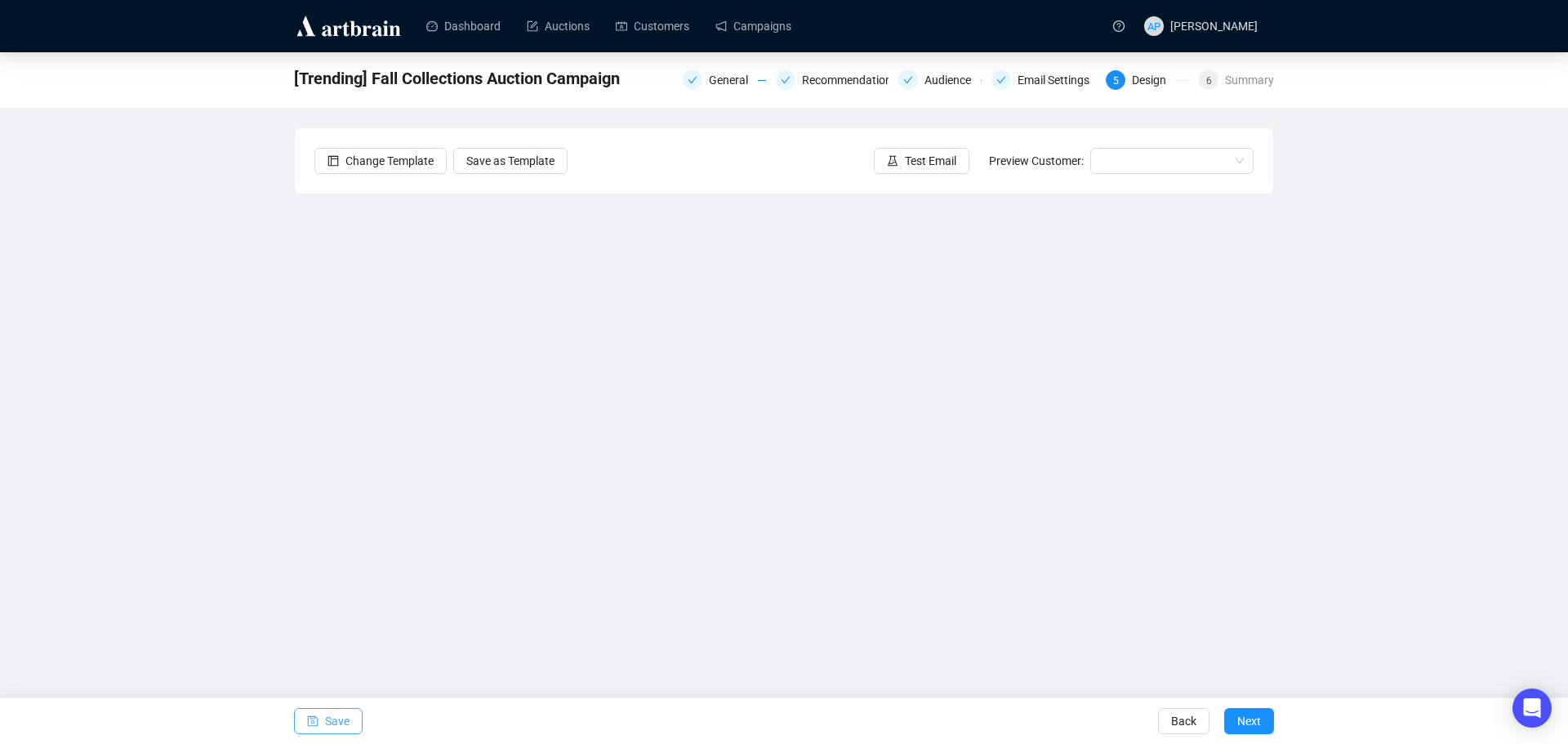
click at [330, 713] on span "Save" at bounding box center [337, 721] width 24 height 46
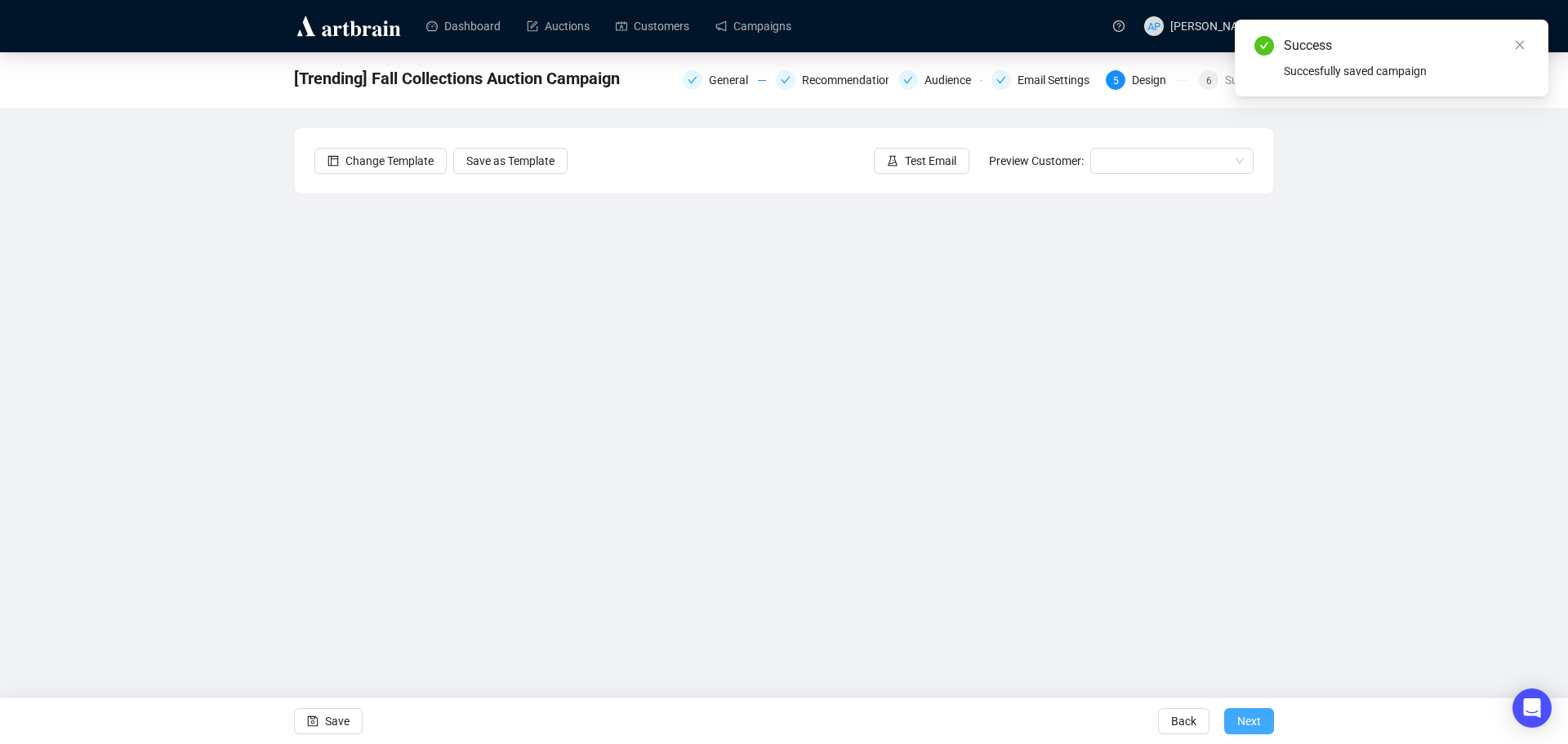
click at [1242, 716] on span "Next" at bounding box center [1248, 721] width 23 height 46
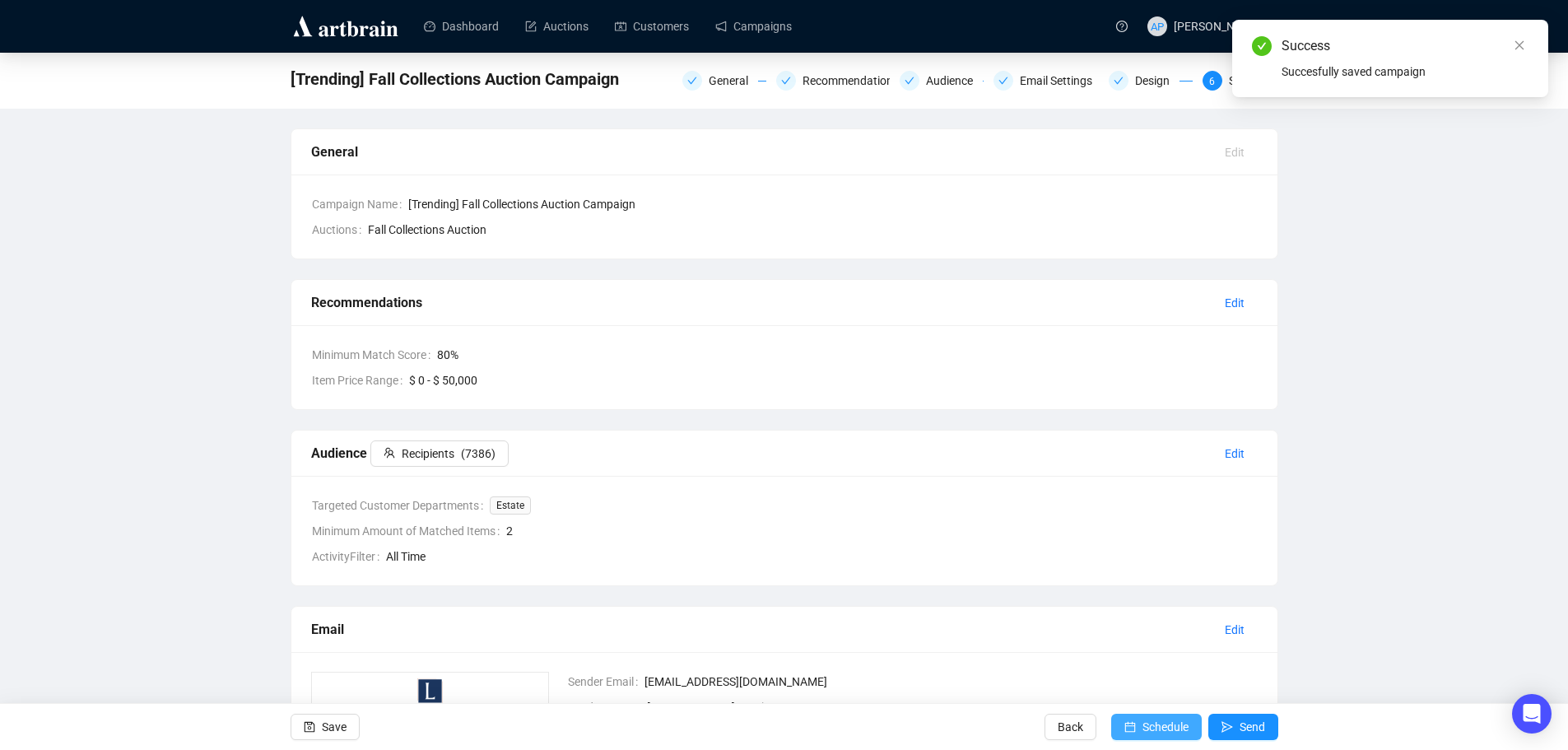
click at [1139, 728] on button "Schedule" at bounding box center [1156, 726] width 90 height 26
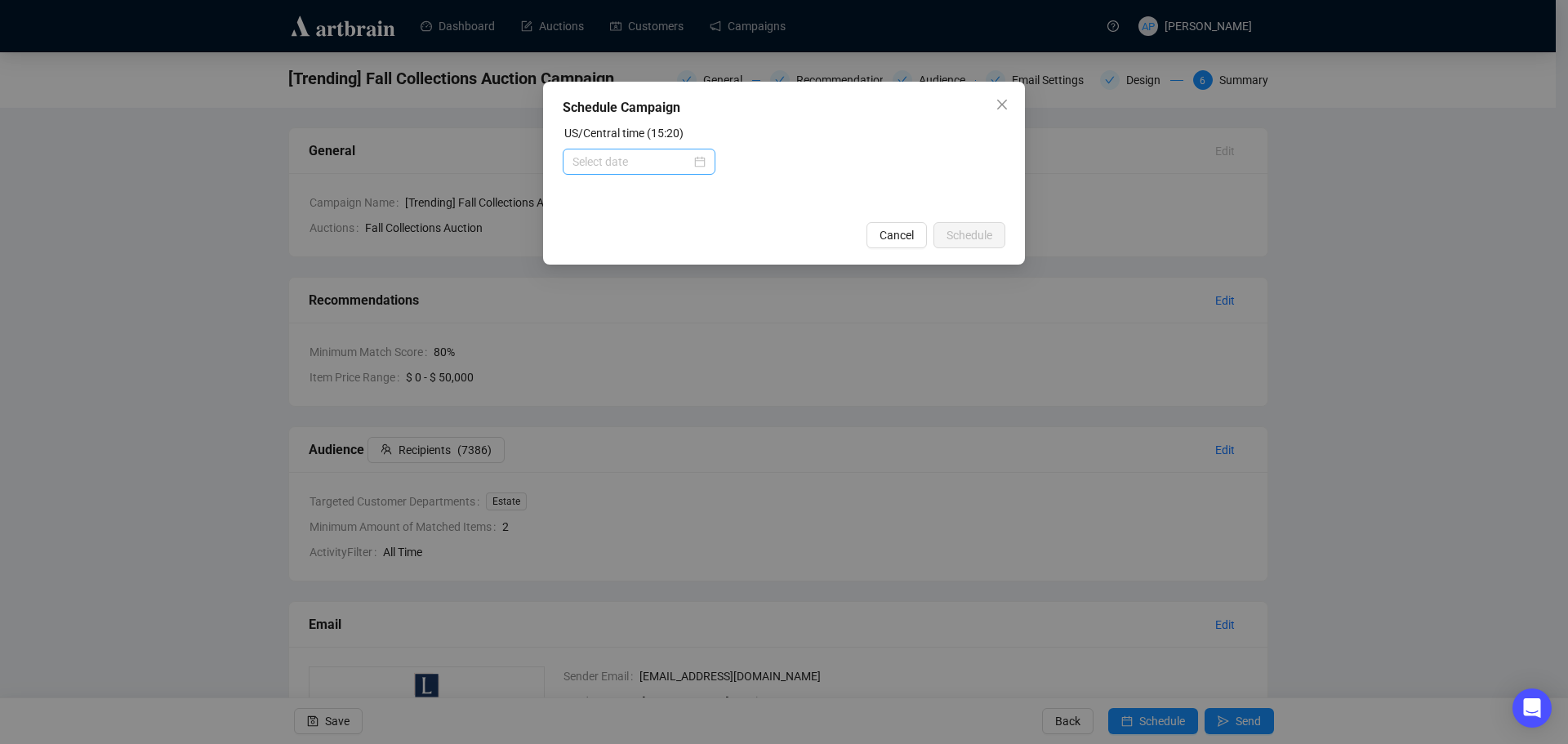
click at [703, 161] on div at bounding box center [639, 162] width 133 height 18
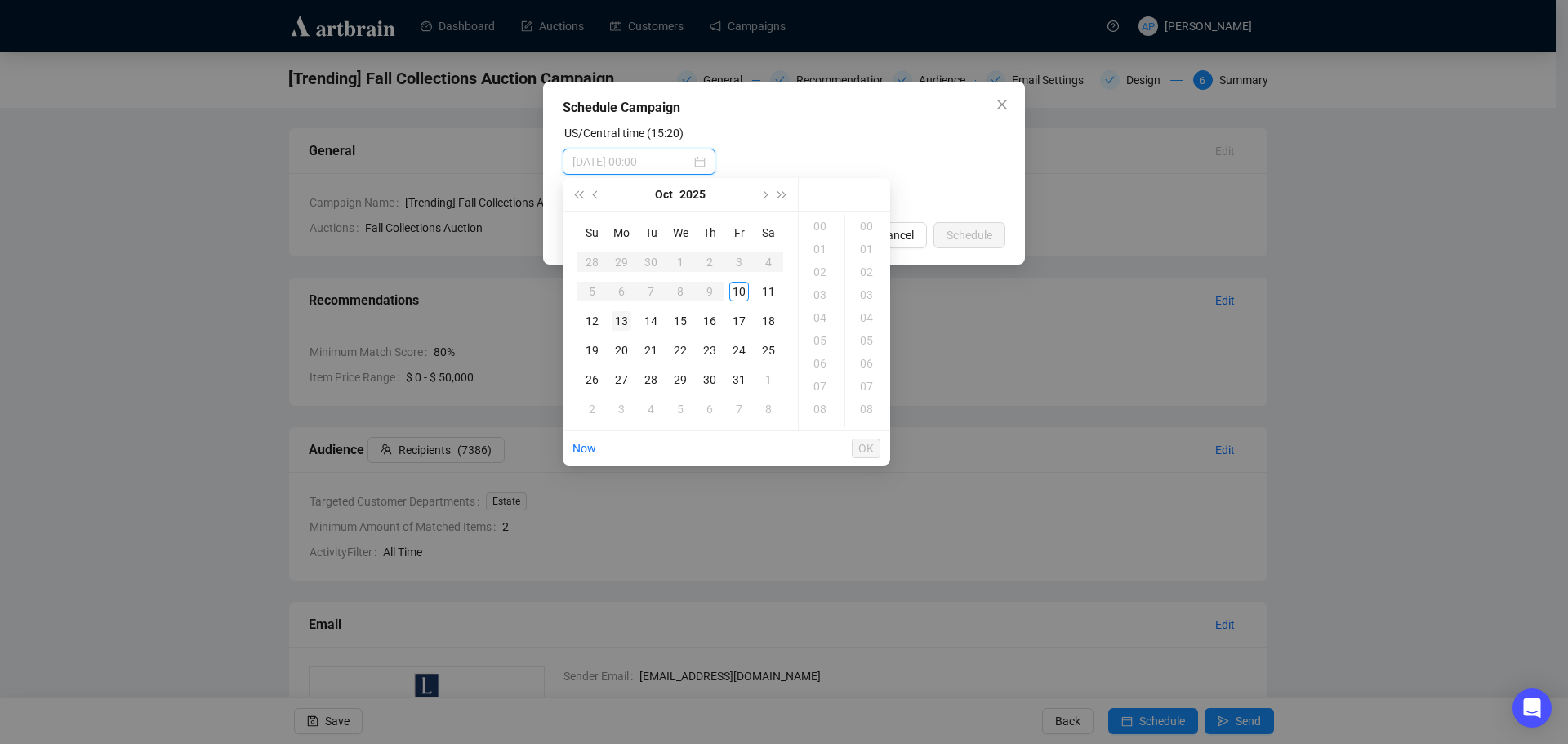
type input "[DATE] 00:00"
click at [629, 320] on div "13" at bounding box center [621, 321] width 20 height 20
click at [817, 351] on div "08" at bounding box center [821, 356] width 39 height 22
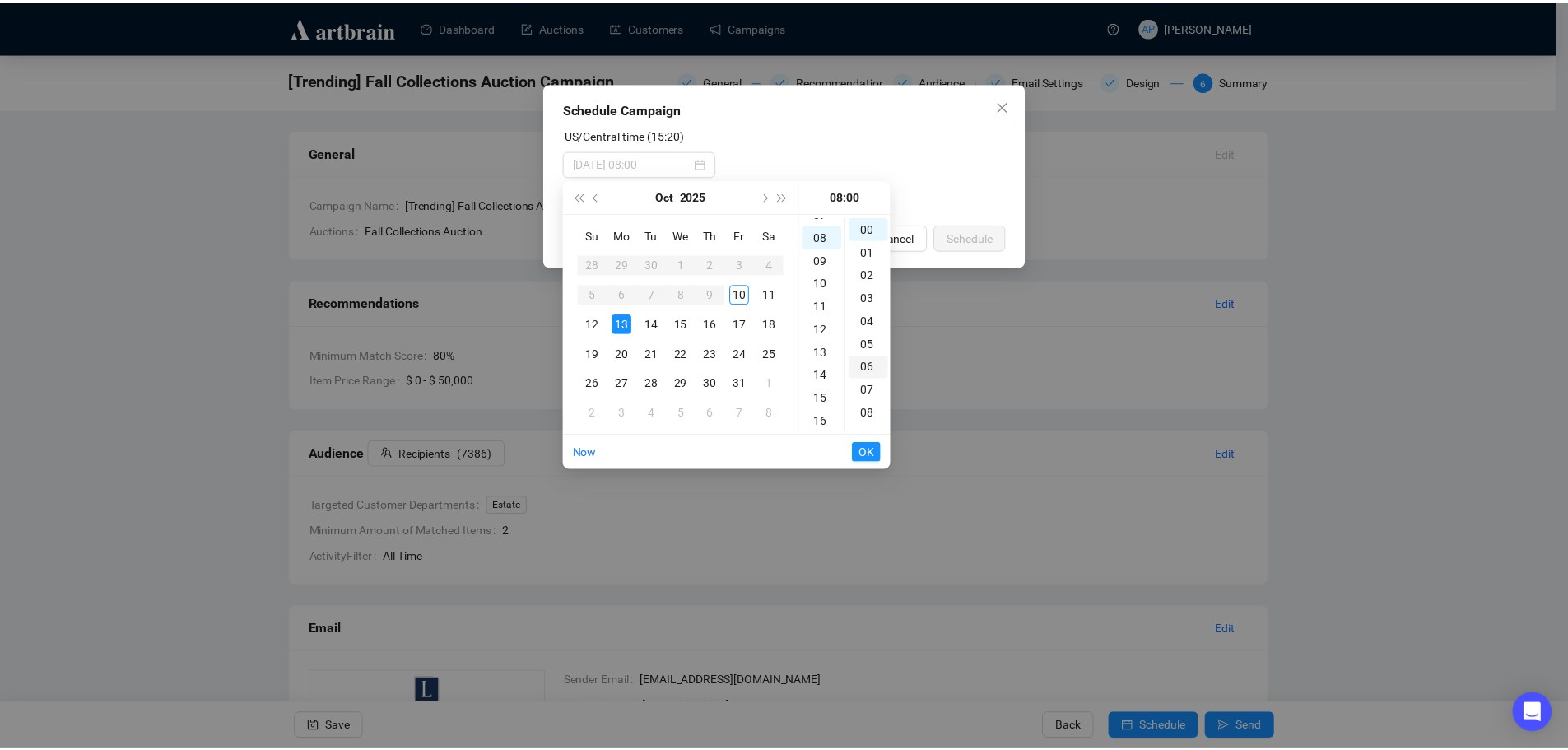
scroll to position [185, 0]
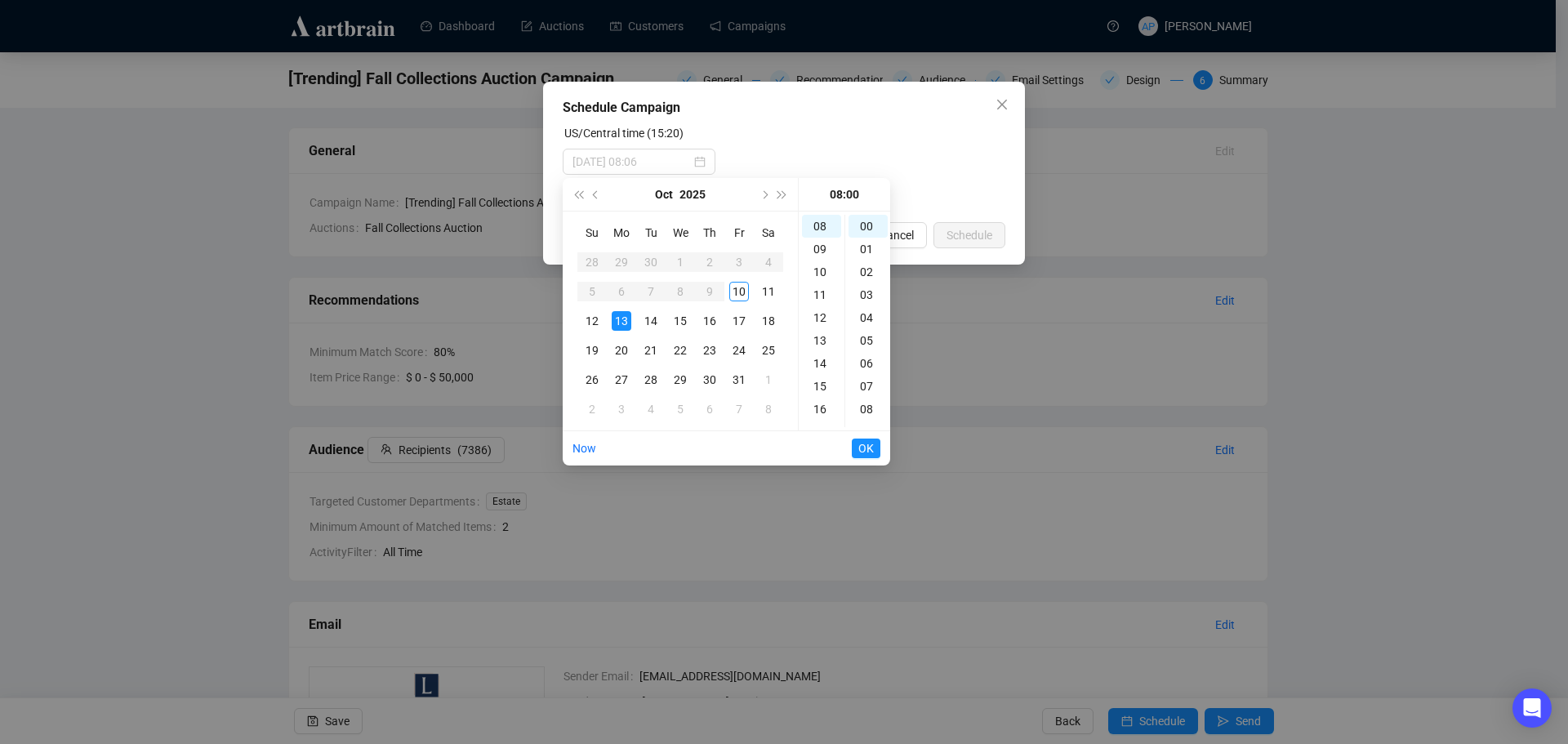
type input "[DATE] 08:00"
click at [870, 453] on span "OK" at bounding box center [865, 448] width 15 height 31
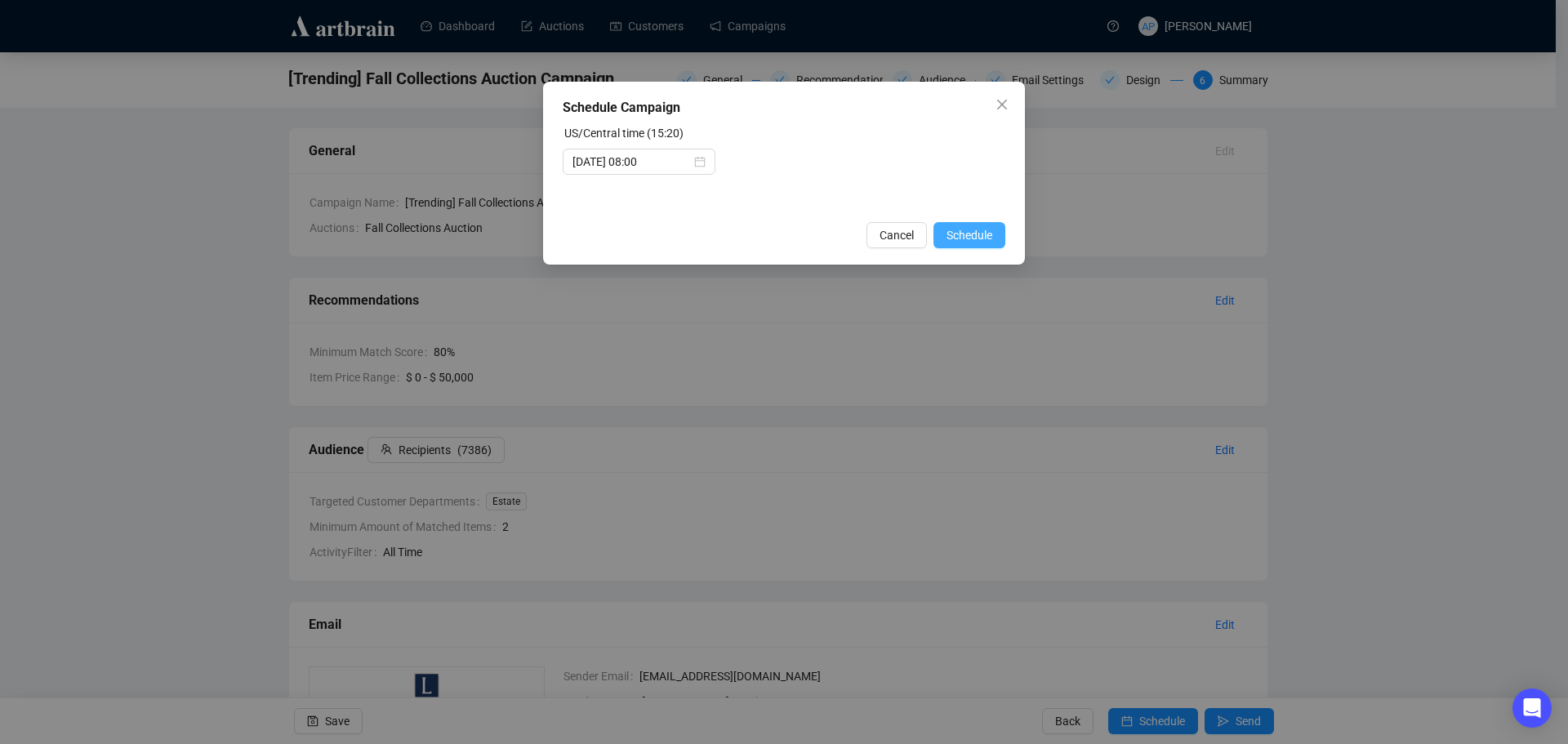
click at [978, 242] on span "Schedule" at bounding box center [968, 235] width 46 height 18
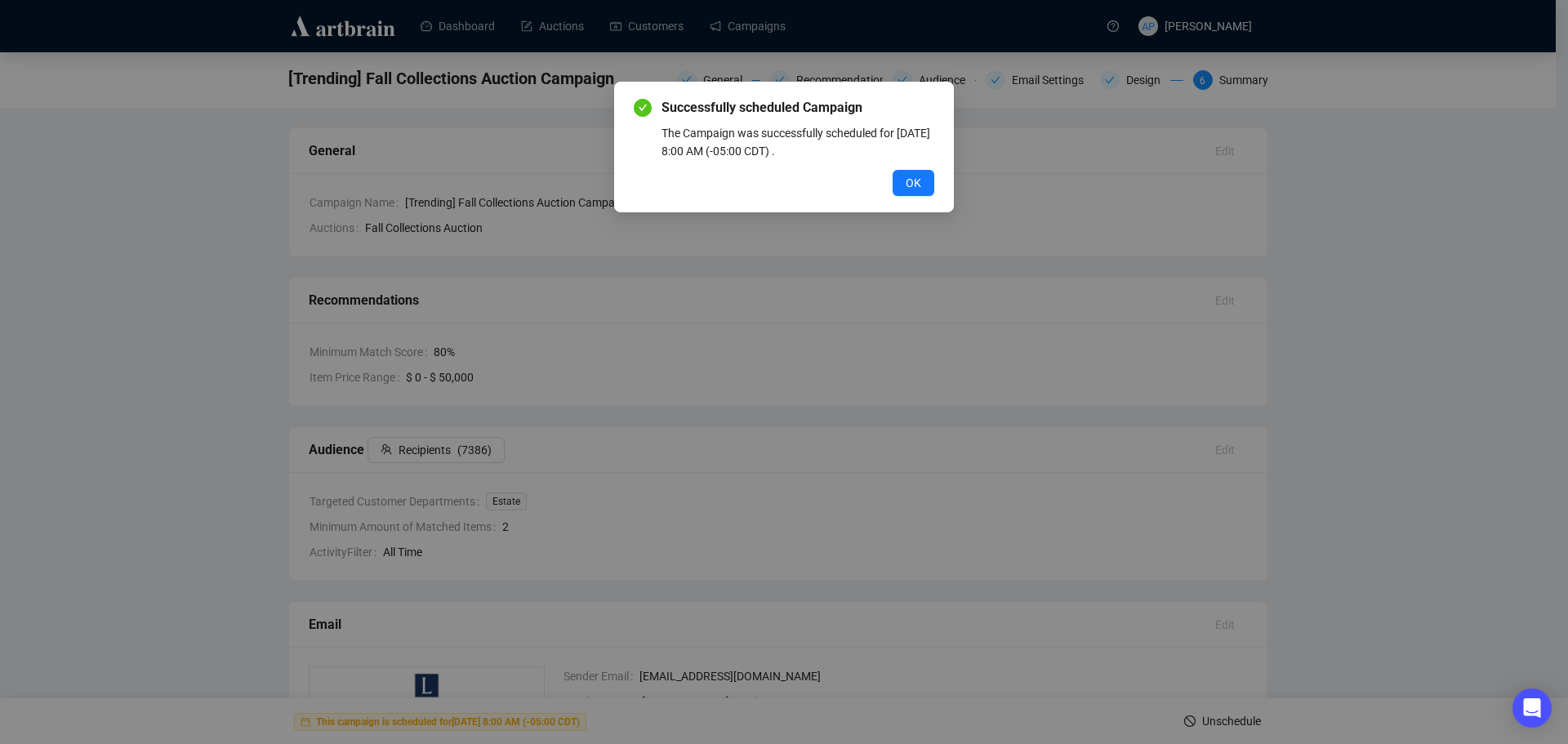
click at [906, 197] on div "Successfully scheduled Campaign The Campaign was successfully scheduled for [DA…" at bounding box center [784, 147] width 339 height 131
click at [914, 183] on span "OK" at bounding box center [913, 183] width 15 height 18
